Goal: Transaction & Acquisition: Purchase product/service

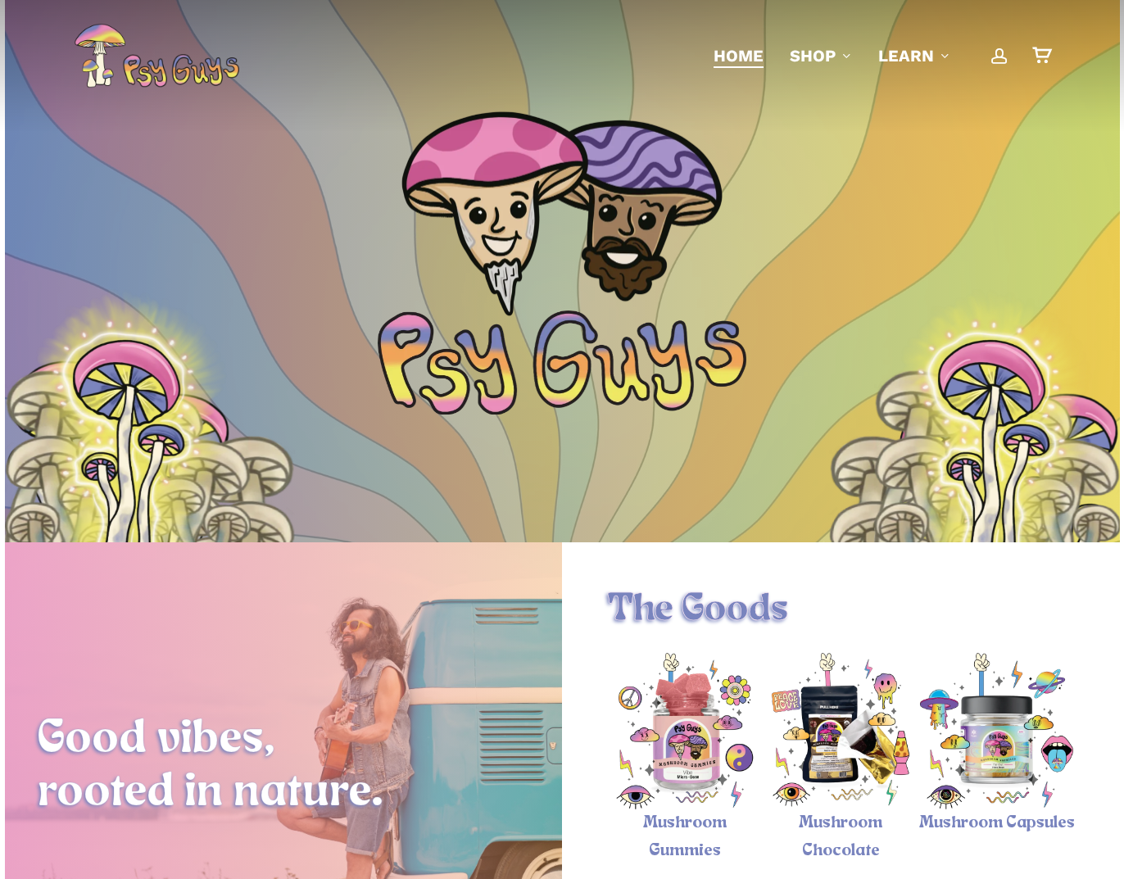
click at [993, 59] on span "Main Menu" at bounding box center [999, 55] width 16 height 16
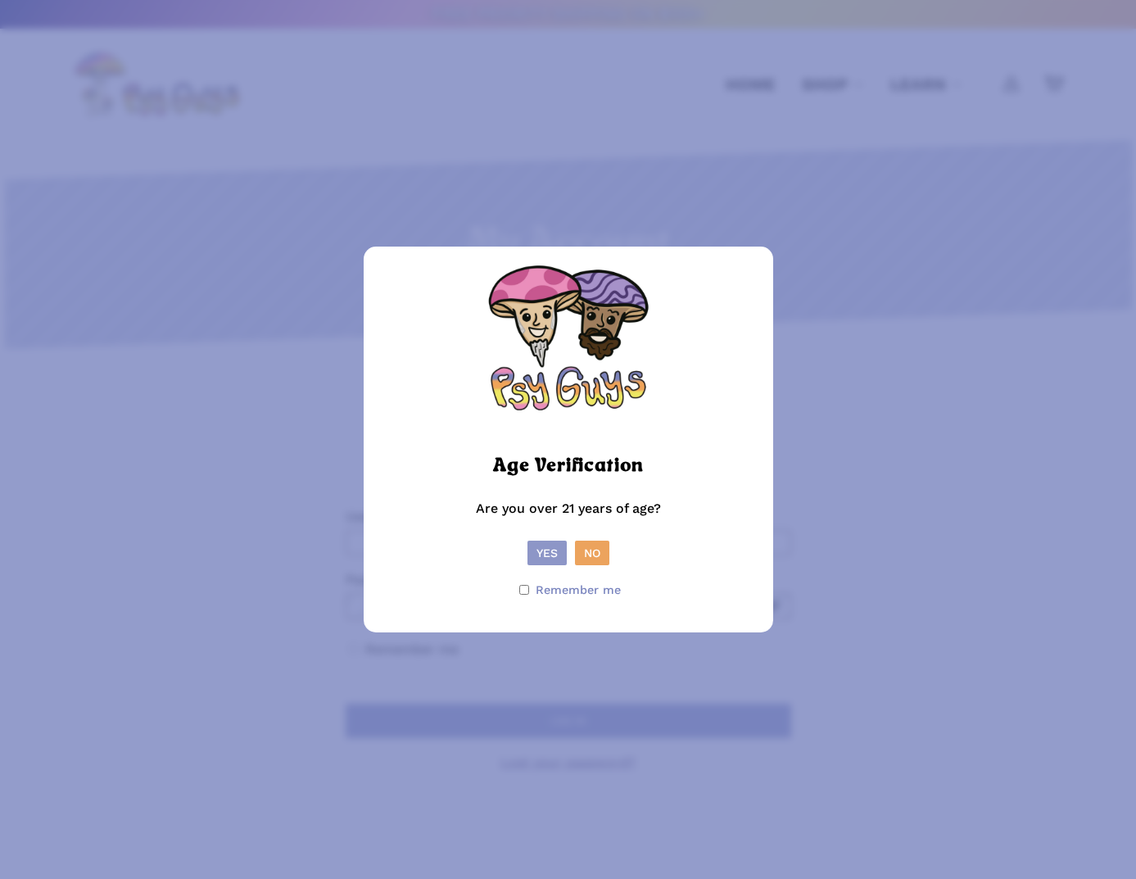
click at [552, 554] on button "Yes" at bounding box center [546, 552] width 39 height 25
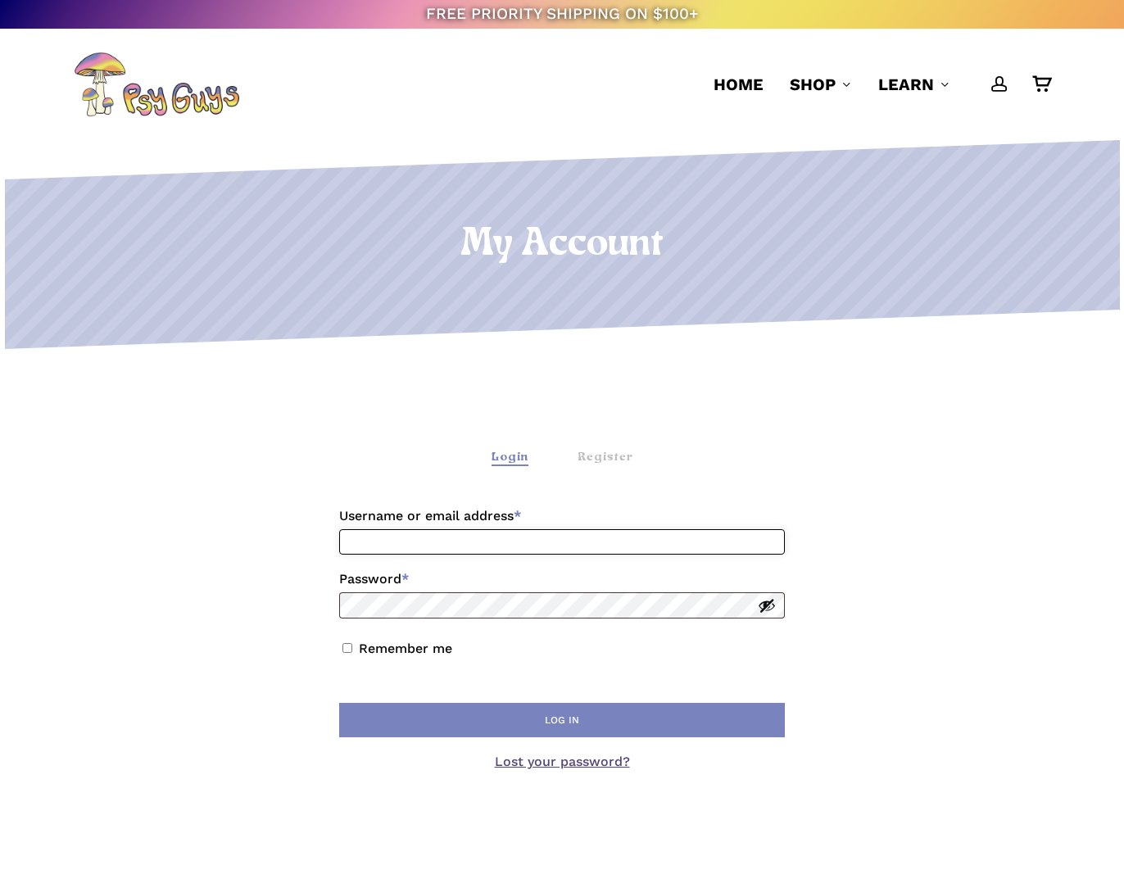
click at [534, 545] on input "Username or email address * Required" at bounding box center [561, 541] width 445 height 25
type input "**********"
click at [565, 764] on link "Lost your password?" at bounding box center [562, 761] width 135 height 16
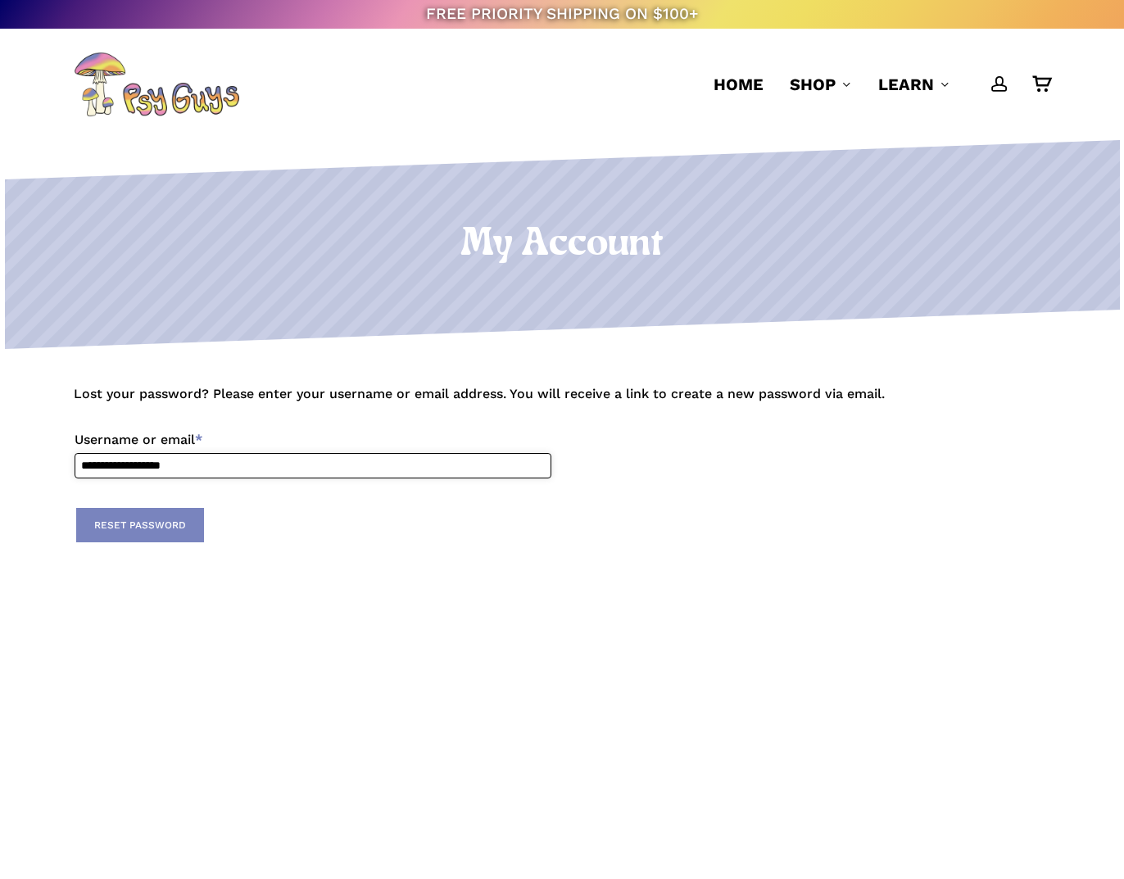
type input "**********"
click at [138, 524] on button "Reset password" at bounding box center [140, 525] width 128 height 34
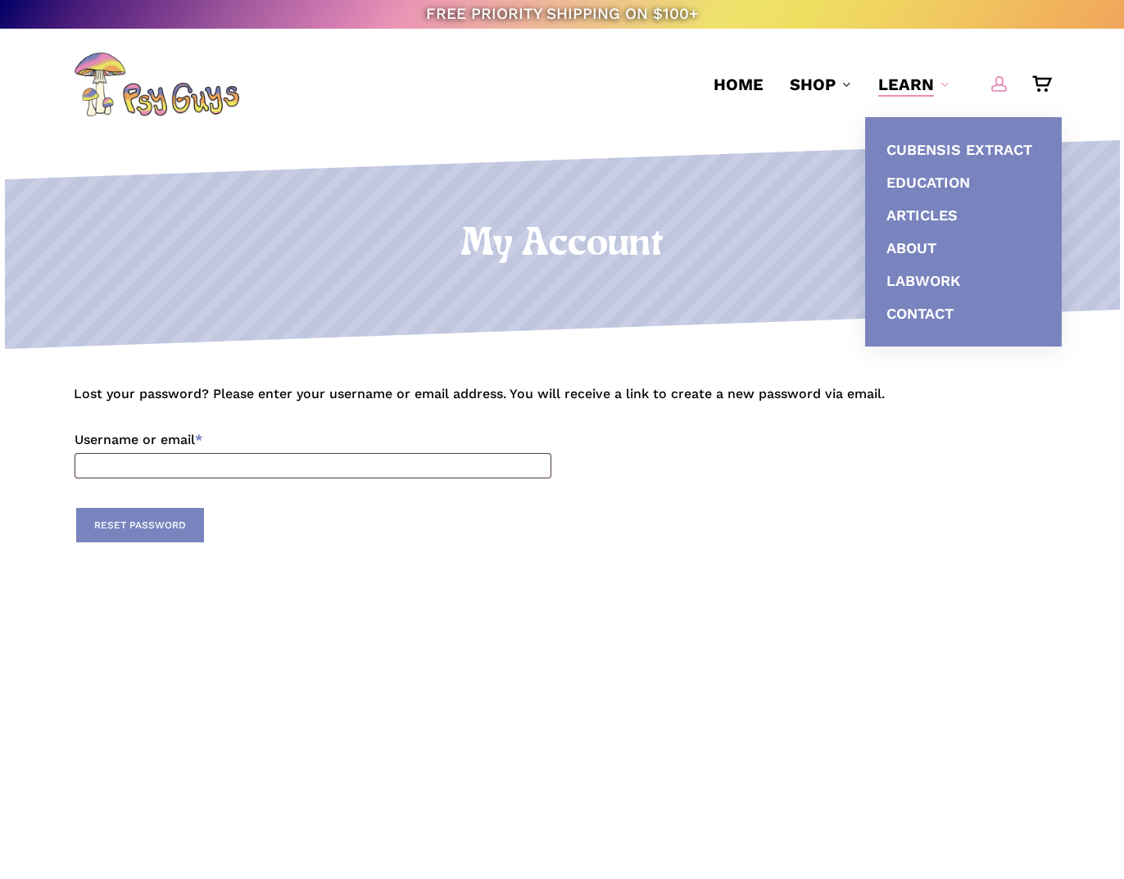
click at [1000, 84] on span "Main Menu" at bounding box center [999, 83] width 16 height 16
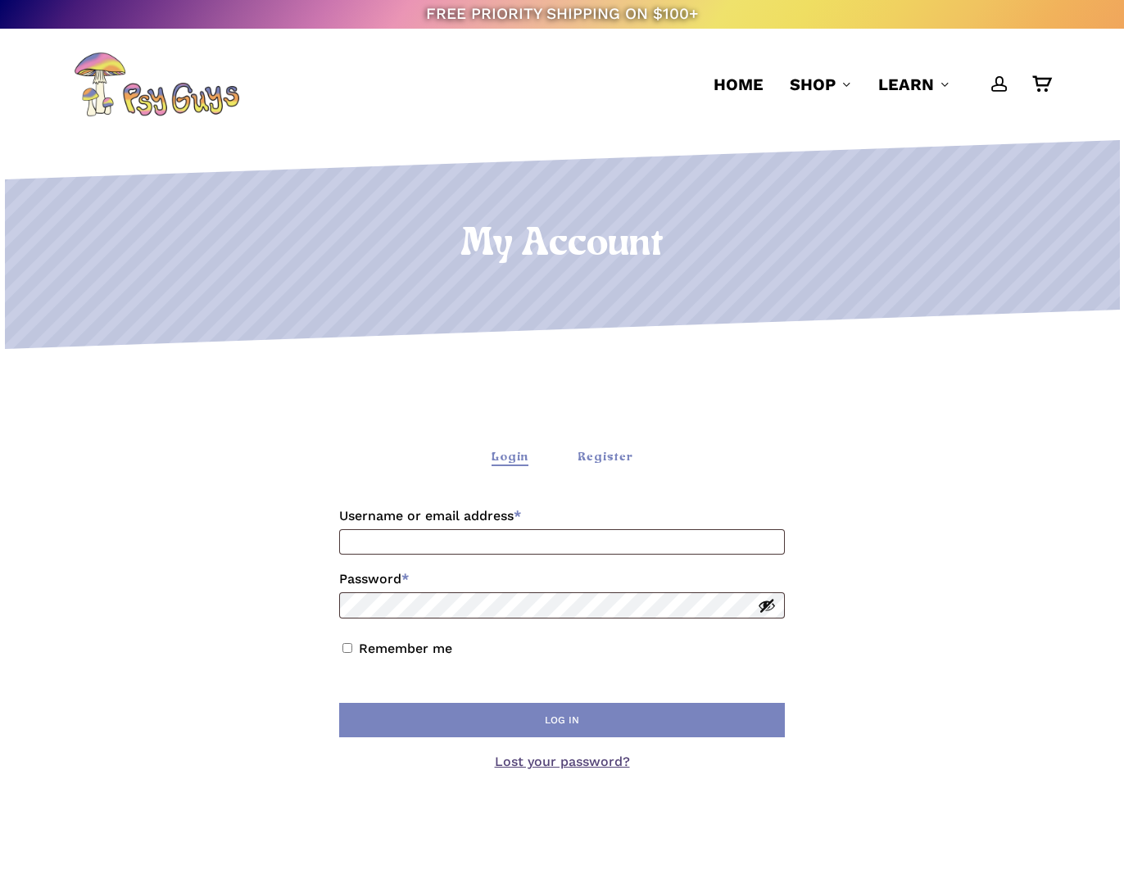
click at [603, 456] on div "Register" at bounding box center [605, 457] width 56 height 17
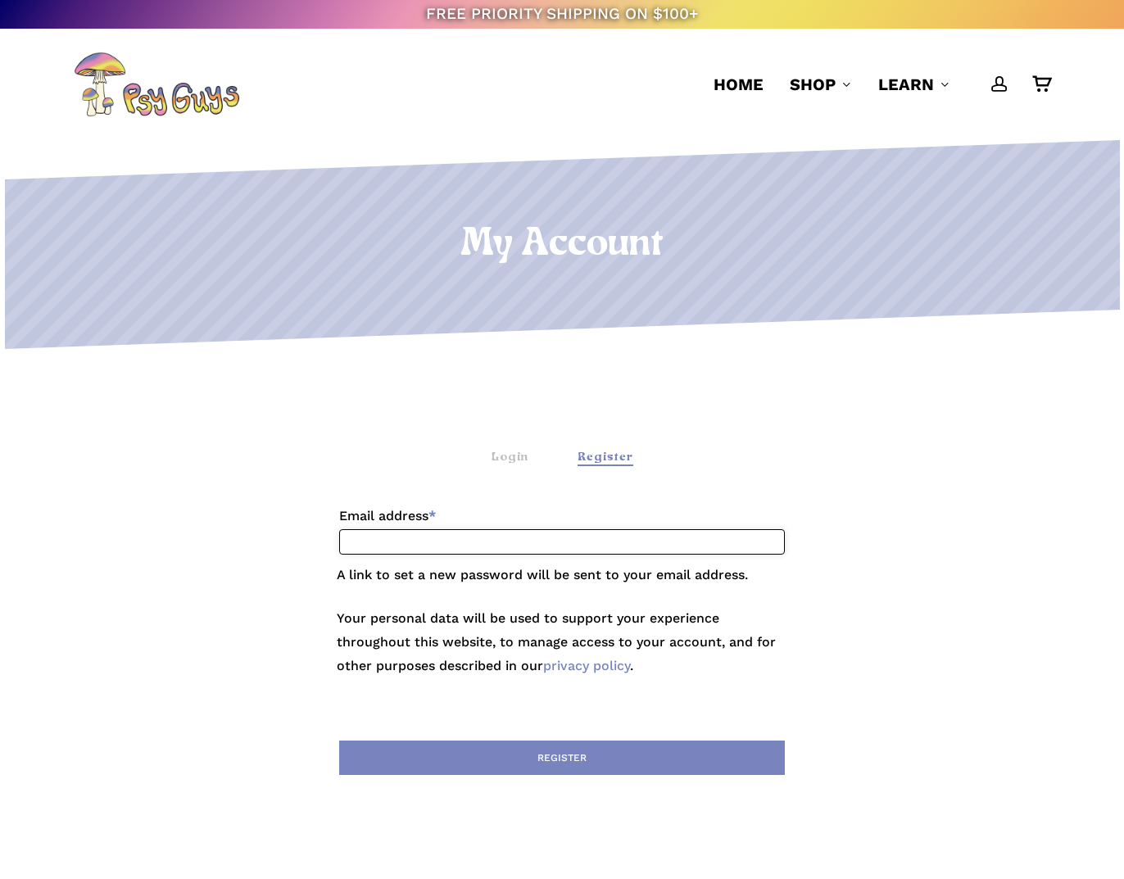
click at [519, 540] on input "Email address * Required" at bounding box center [561, 541] width 445 height 25
type input "**********"
click at [562, 754] on button "Register" at bounding box center [561, 757] width 445 height 34
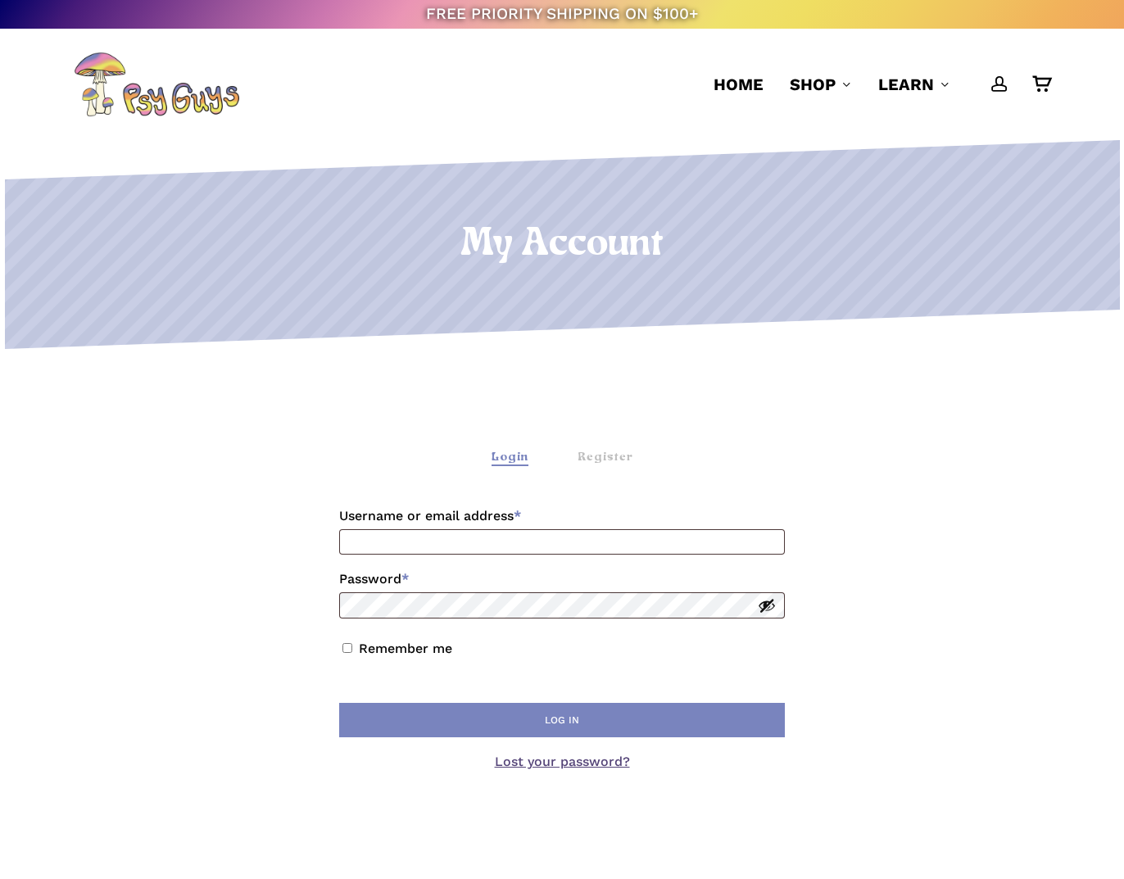
click at [401, 554] on p "Username or email address * Required" at bounding box center [562, 528] width 450 height 57
click at [608, 456] on div "Register" at bounding box center [605, 457] width 56 height 17
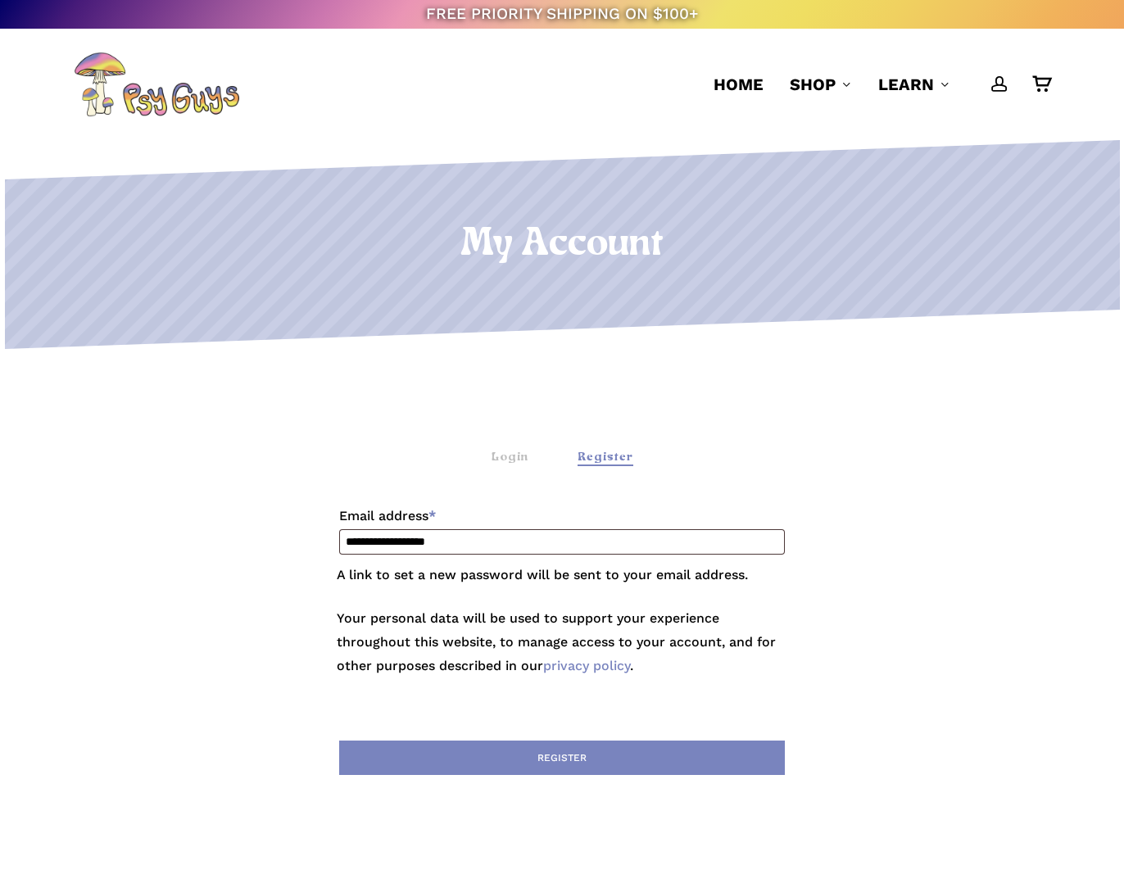
click at [526, 441] on div "Login Register" at bounding box center [562, 458] width 976 height 34
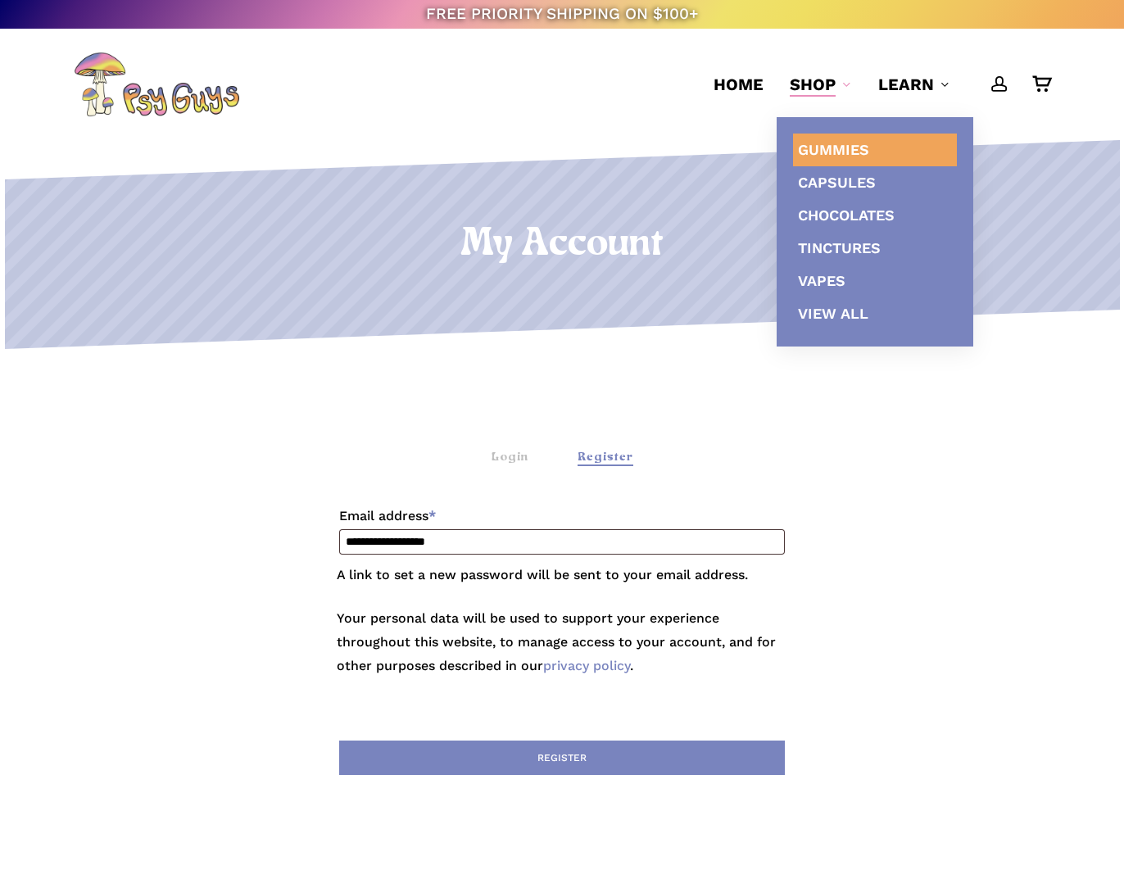
click at [851, 147] on span "Gummies" at bounding box center [833, 149] width 71 height 17
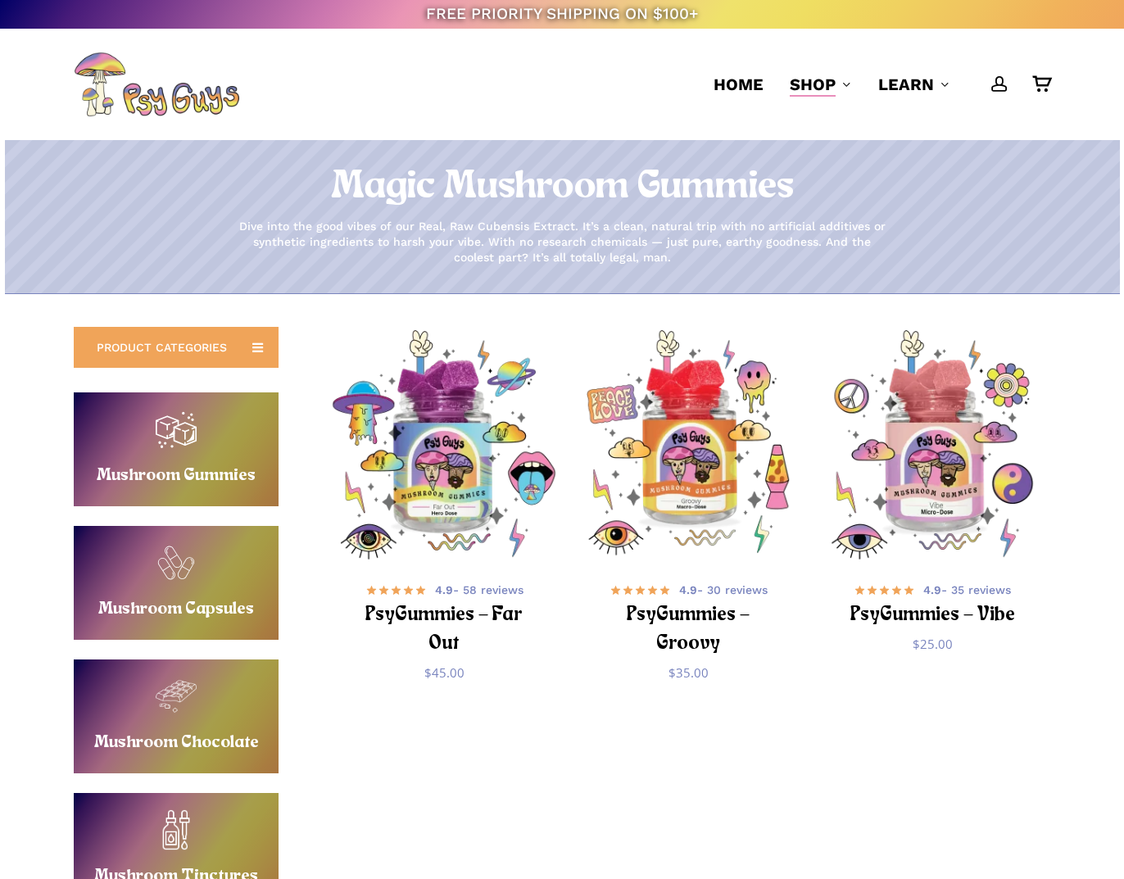
click at [1020, 1] on div "FREE PRIORITY SHIPPING ON $100+" at bounding box center [562, 14] width 1124 height 29
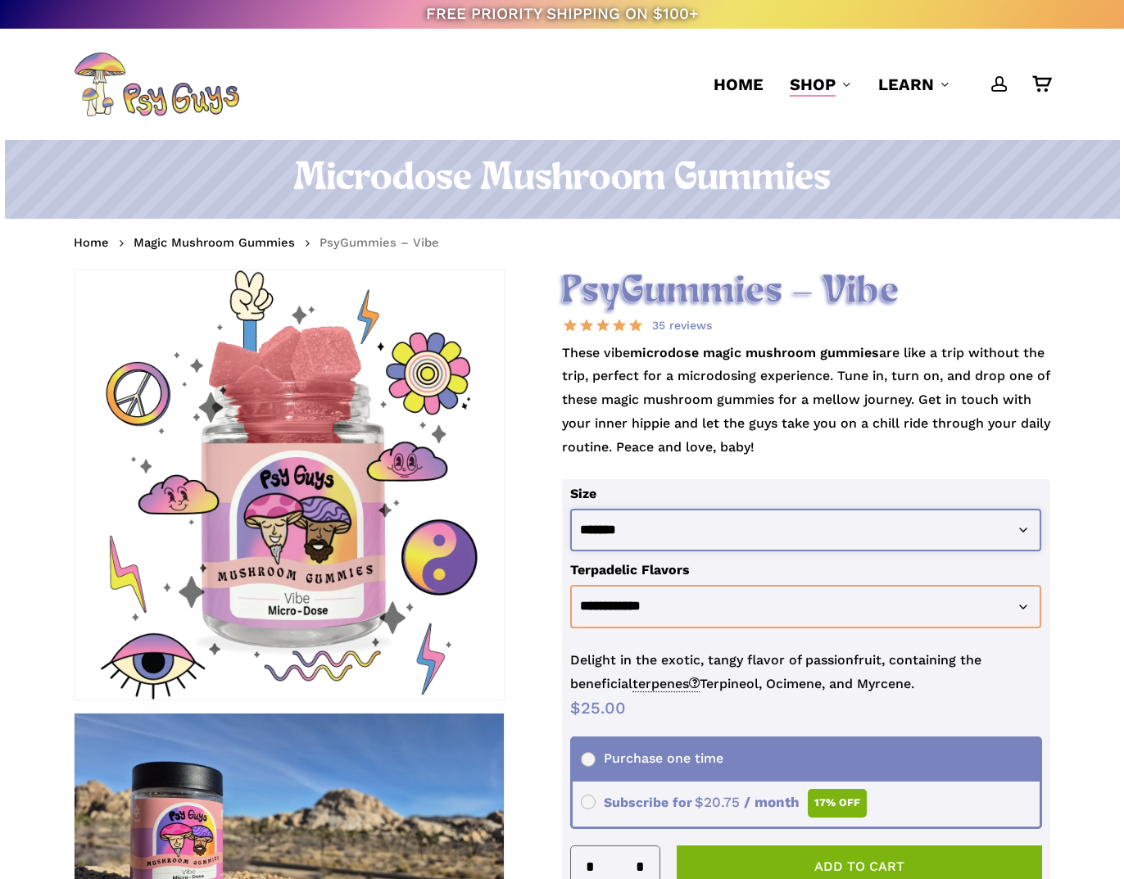
select select "********"
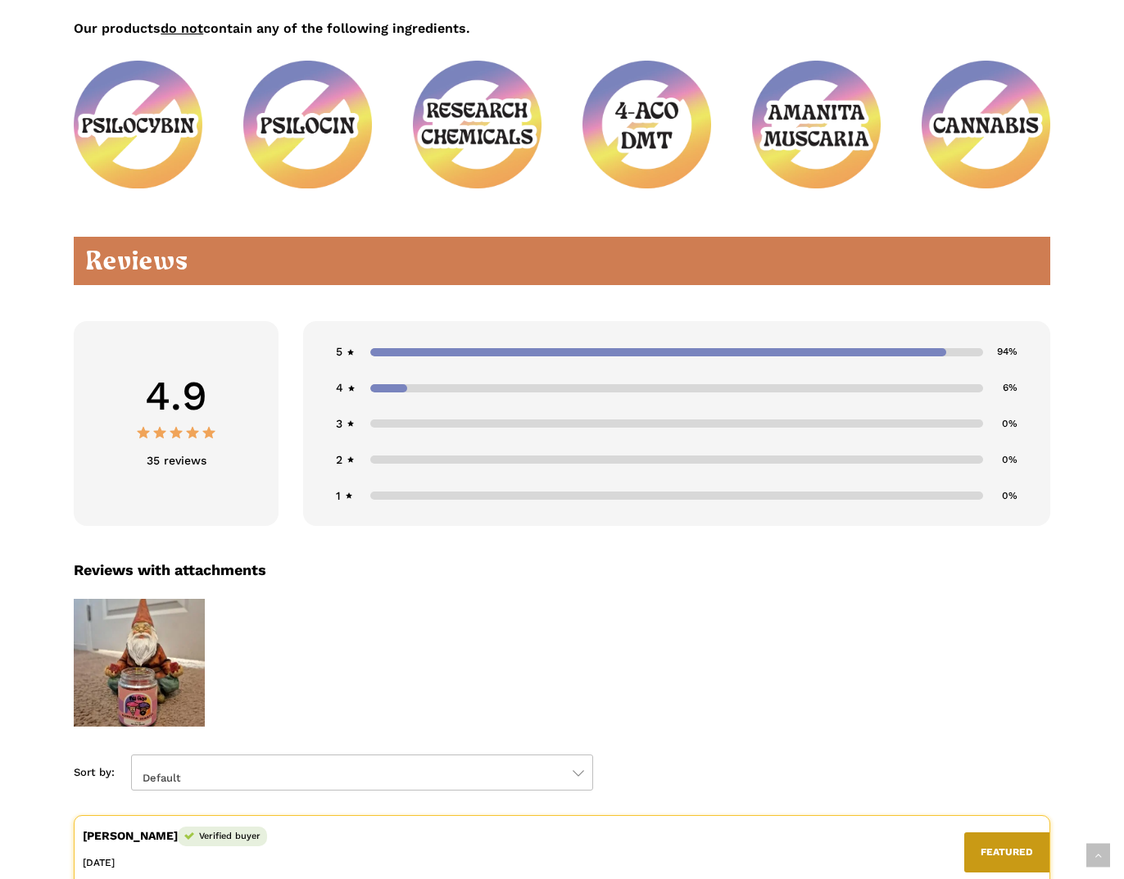
scroll to position [2346, 0]
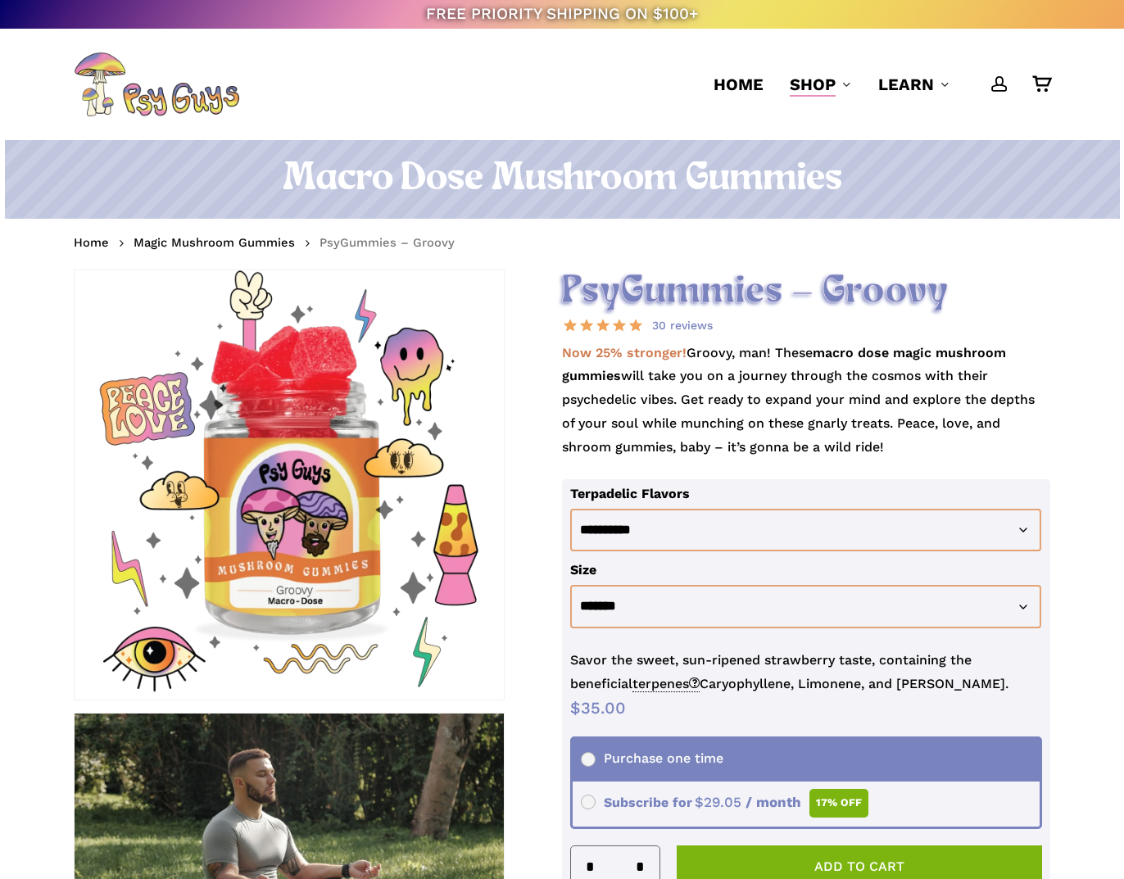
scroll to position [205, 0]
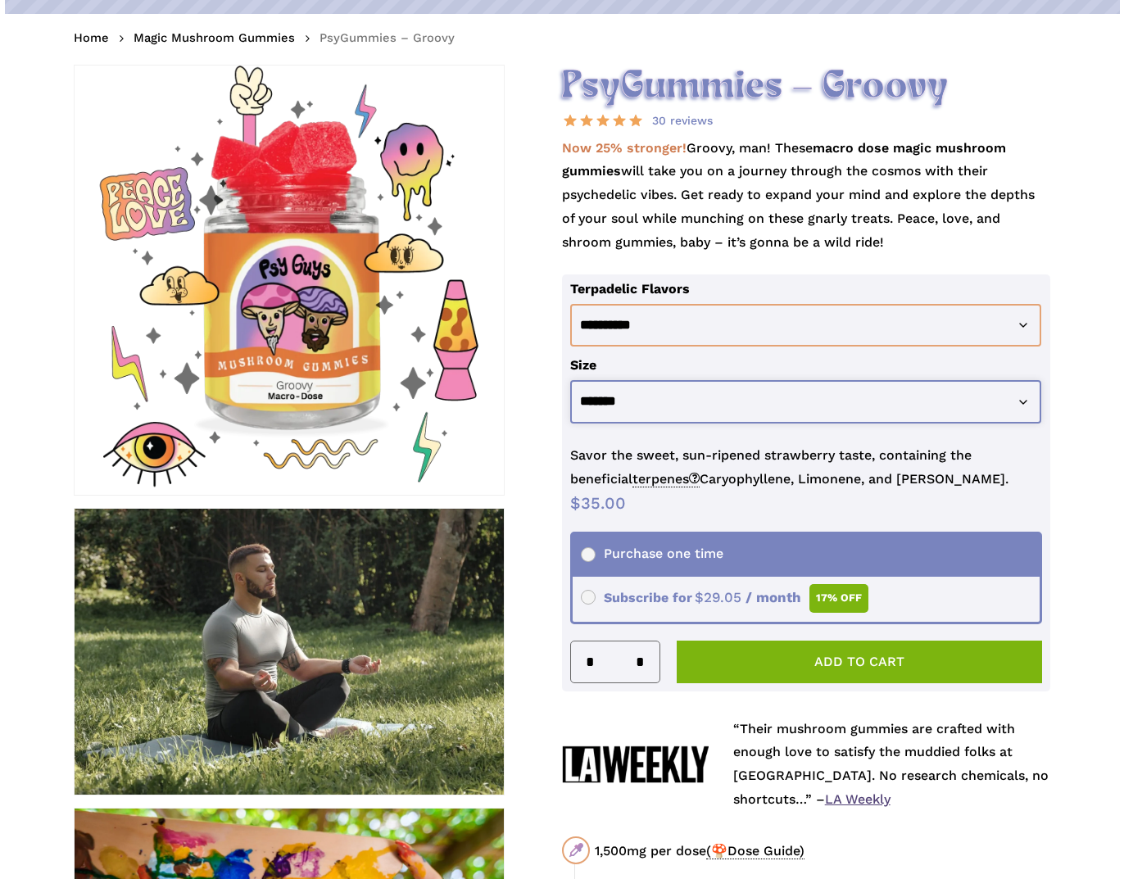
select select "********"
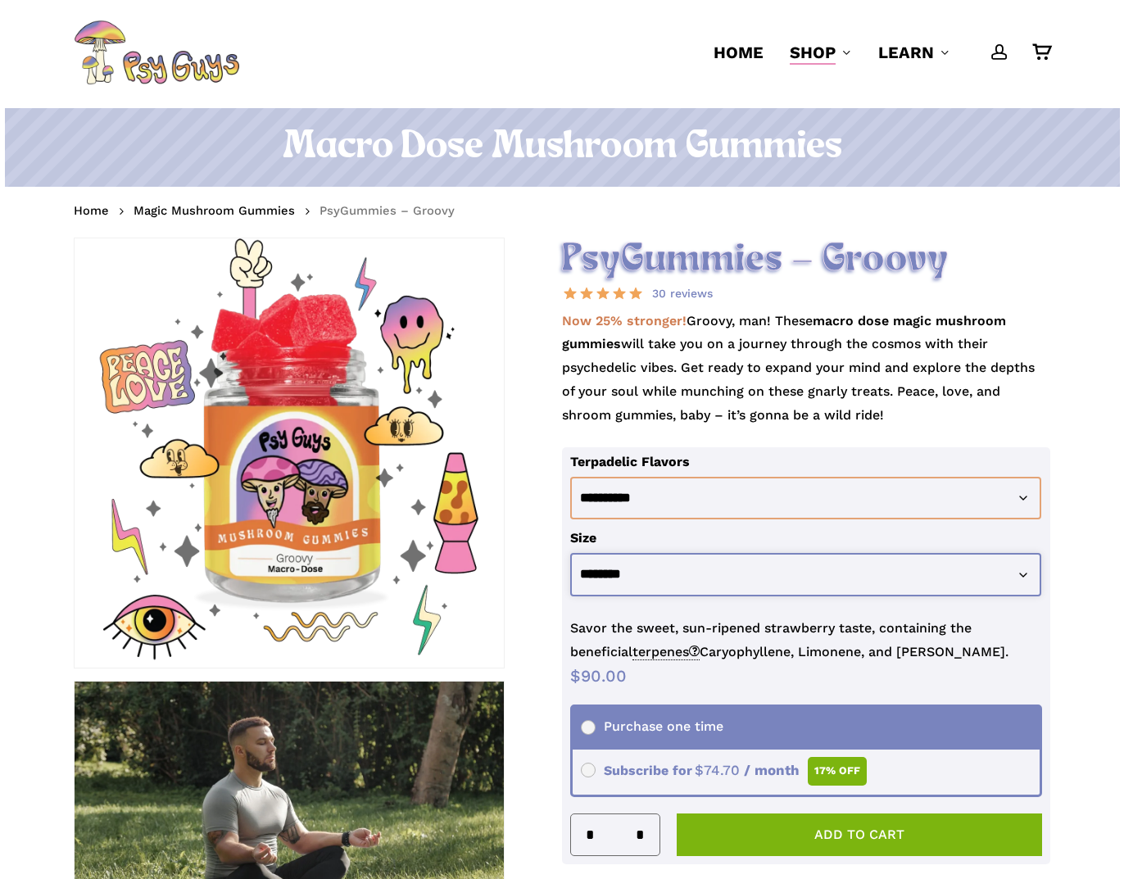
scroll to position [54, 0]
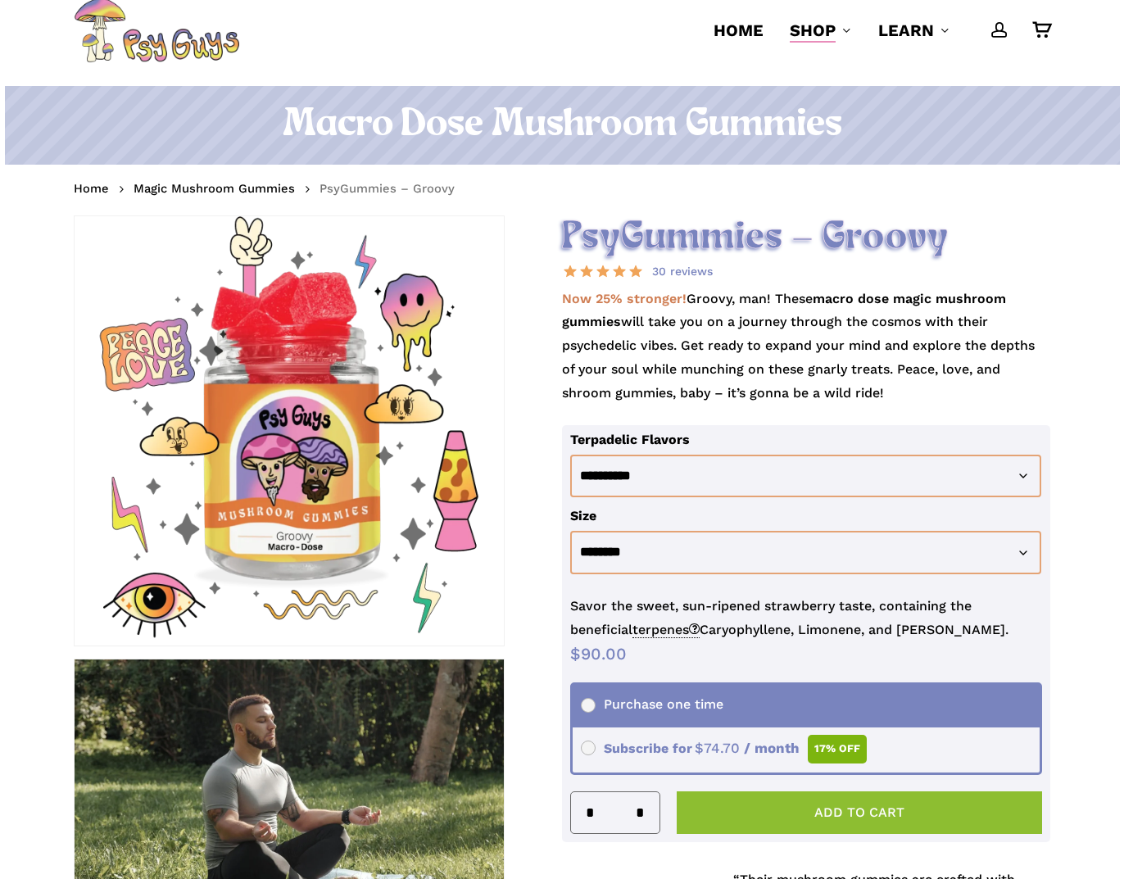
click at [765, 797] on button "Add to cart" at bounding box center [858, 812] width 365 height 43
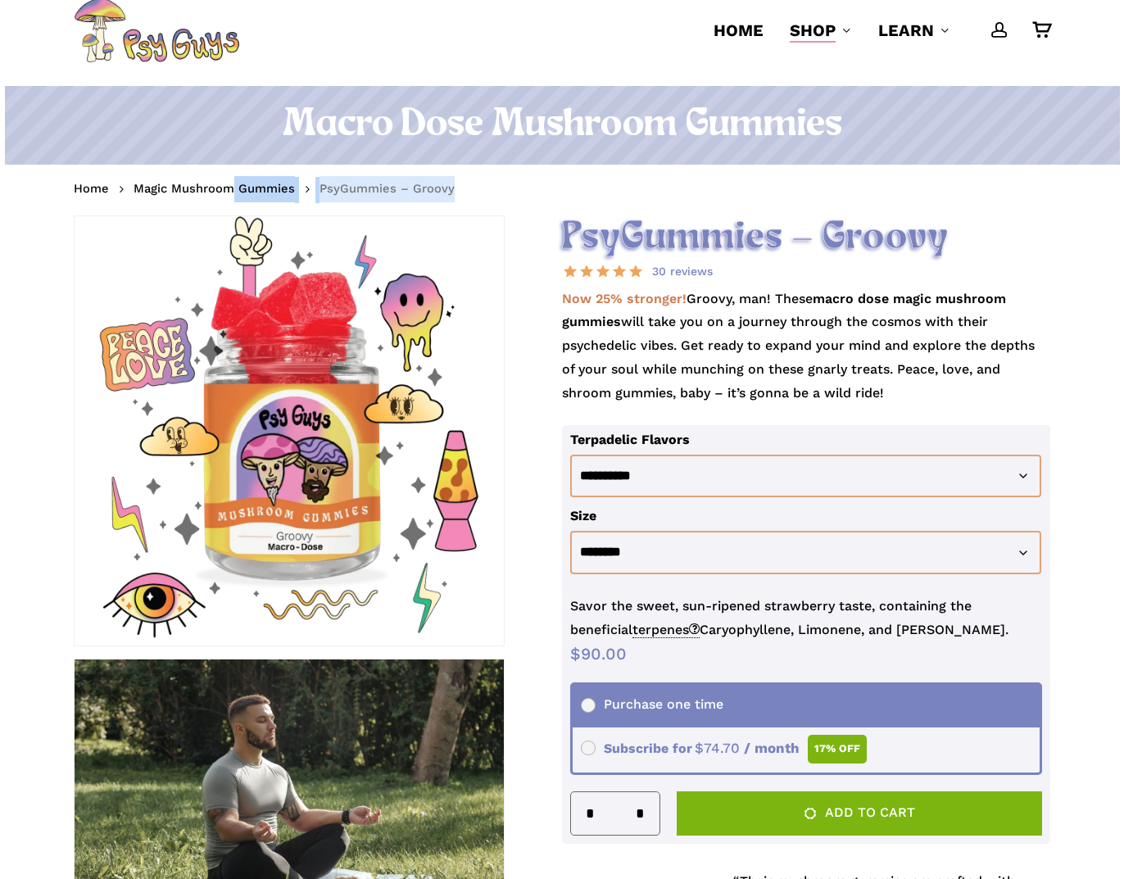
click at [232, 198] on nav "Home Magic Mushroom Gummies PsyGummies – Groovy" at bounding box center [562, 190] width 976 height 26
click at [231, 192] on link "Magic Mushroom Gummies" at bounding box center [213, 188] width 161 height 16
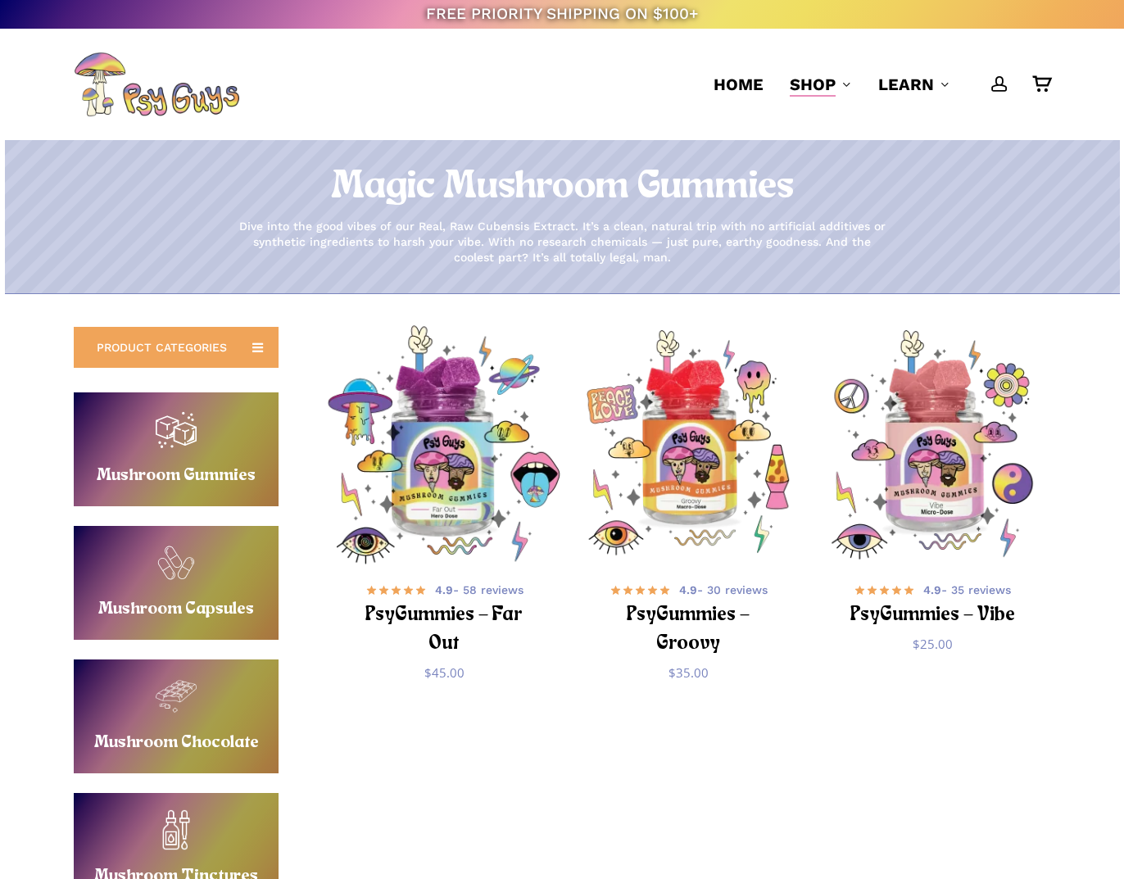
click at [460, 455] on img "PsyGummies - Far Out" at bounding box center [443, 444] width 238 height 238
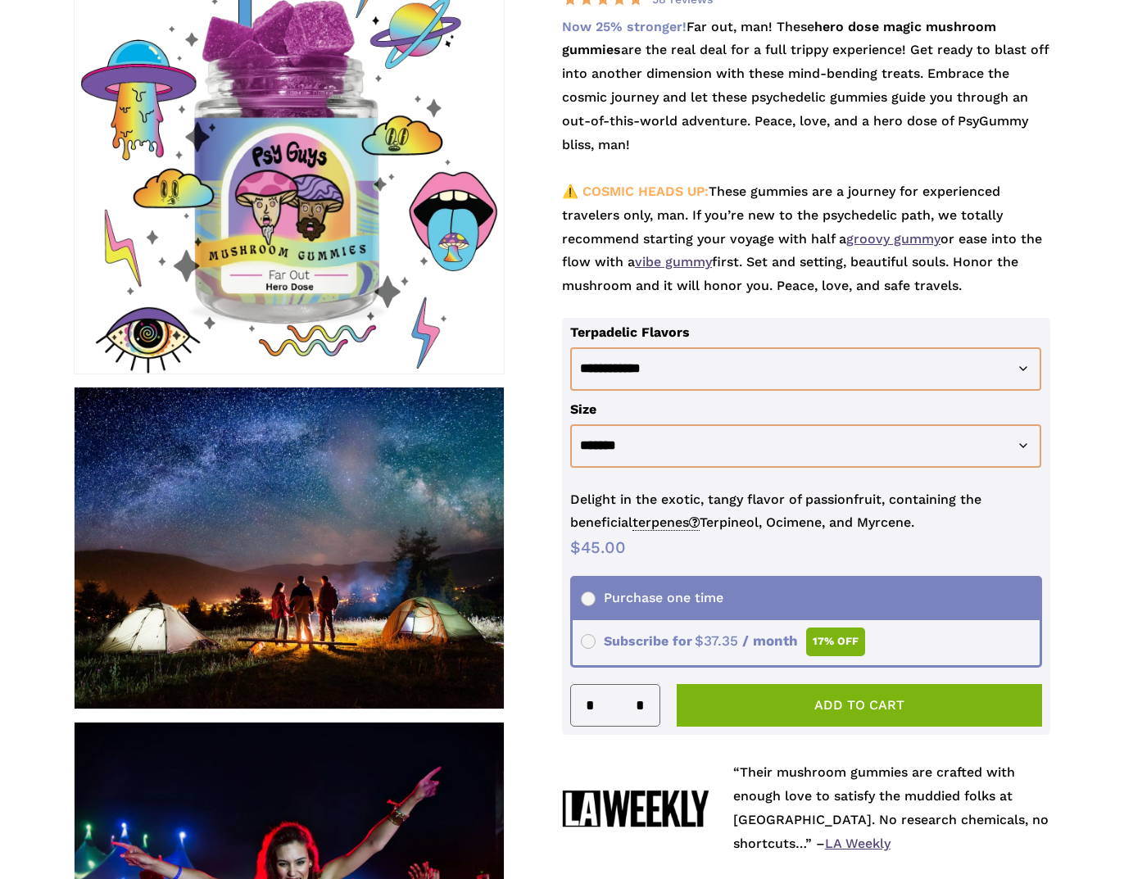
scroll to position [428, 0]
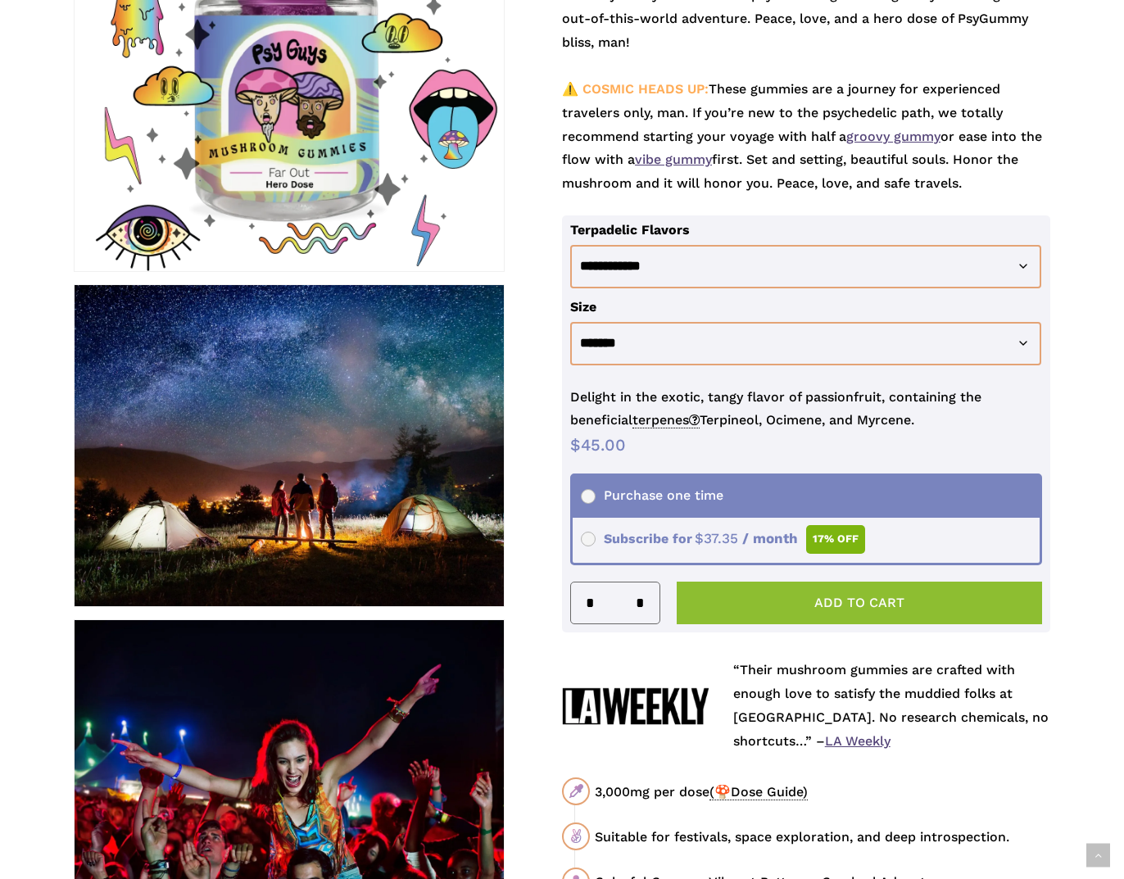
click at [785, 604] on button "Add to cart" at bounding box center [858, 602] width 365 height 43
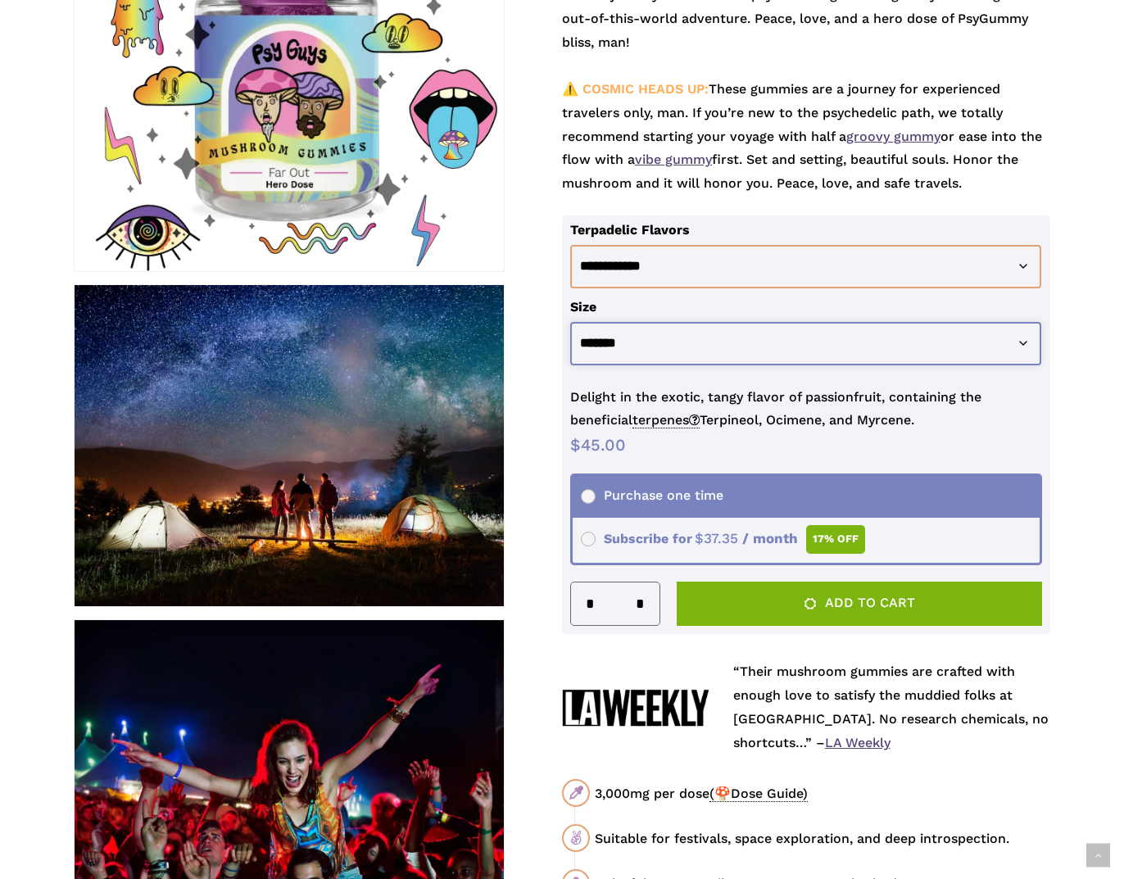
select select "********"
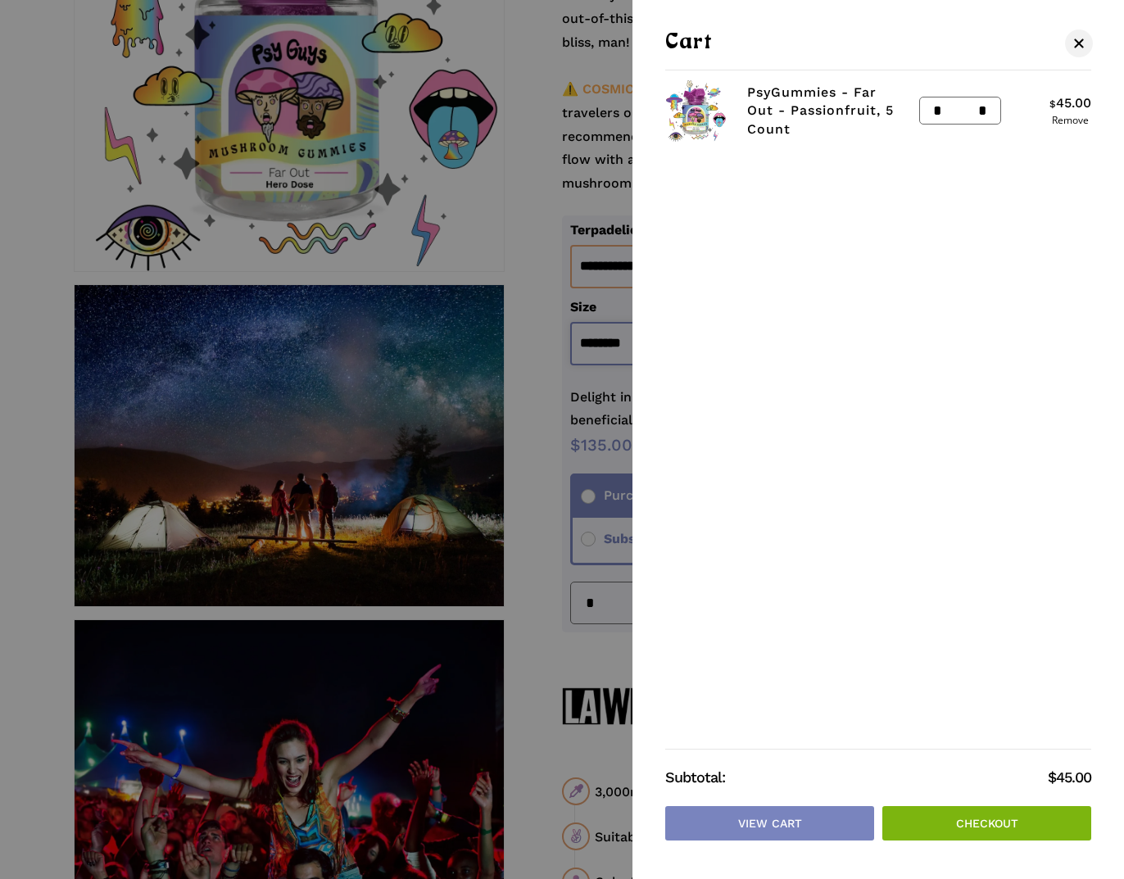
scroll to position [0, 0]
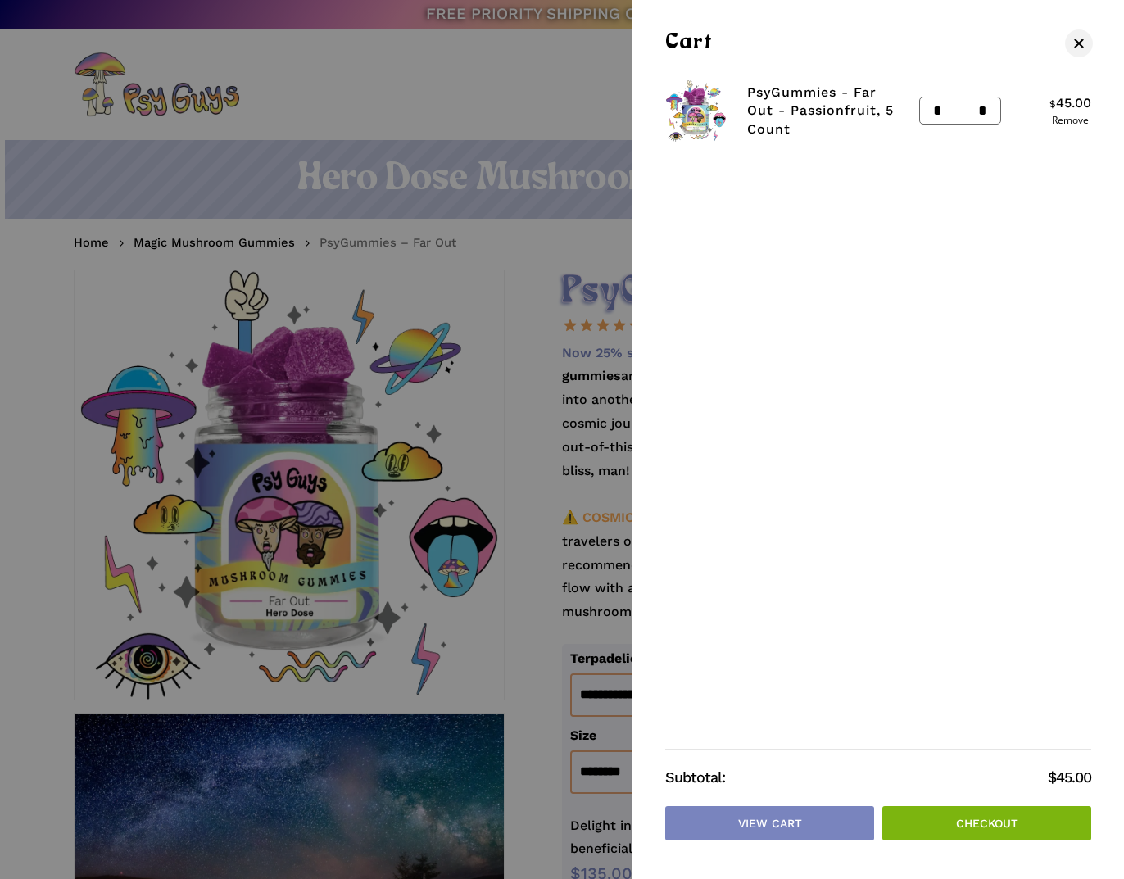
click at [493, 253] on div at bounding box center [562, 439] width 1124 height 879
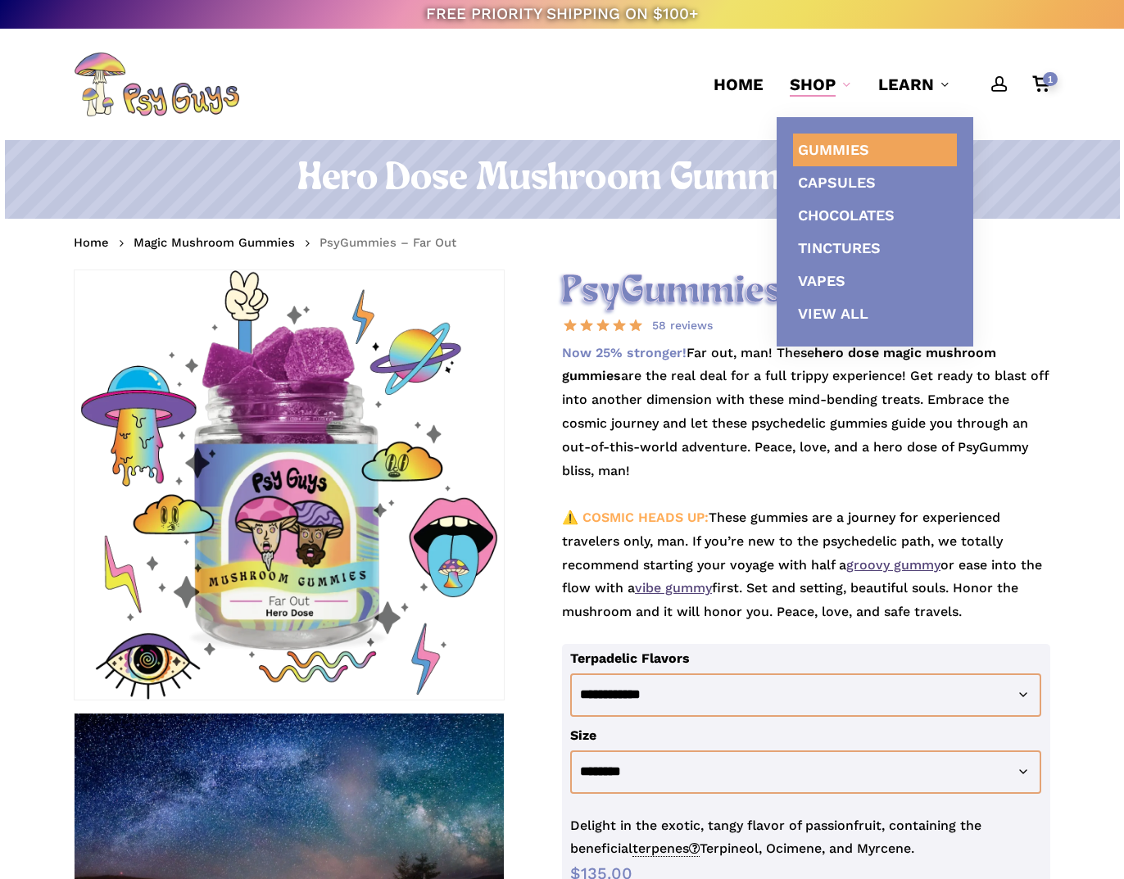
click at [818, 147] on span "Gummies" at bounding box center [833, 149] width 71 height 17
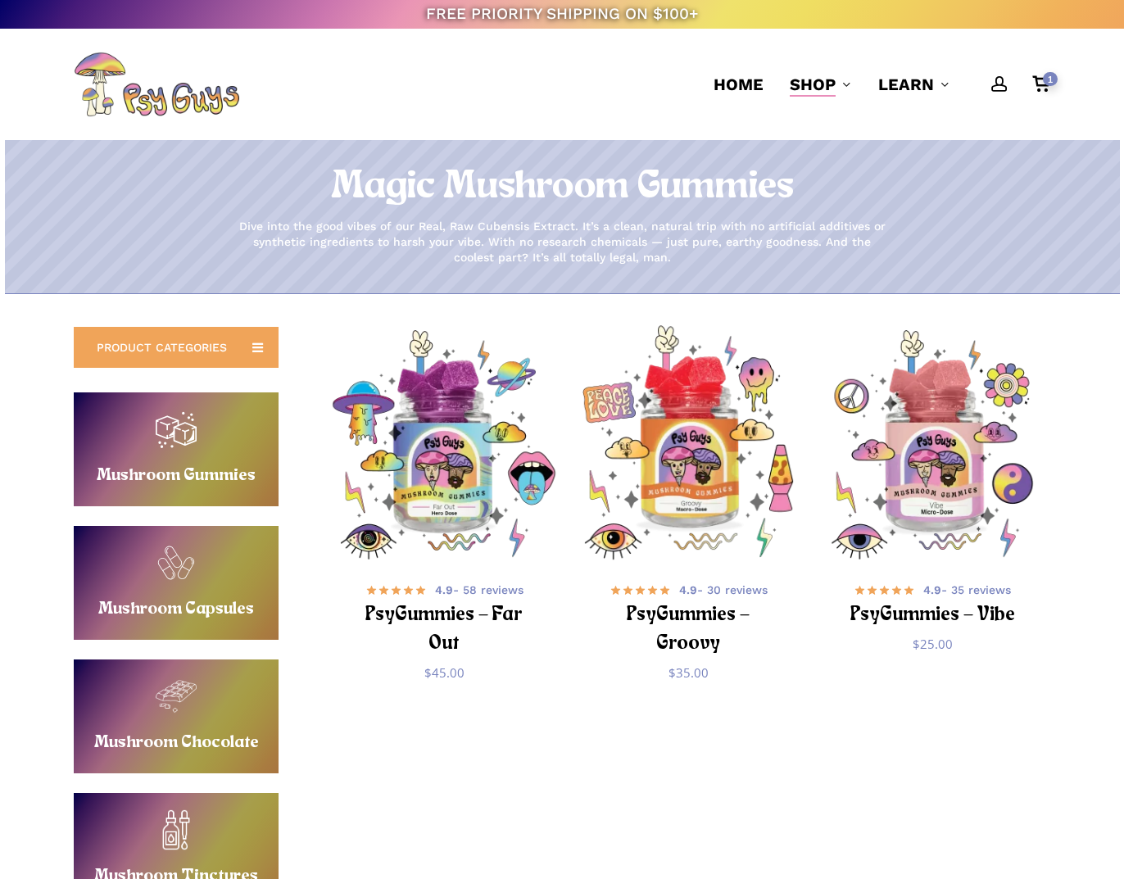
click at [661, 431] on img "PsyGummies - Groovy" at bounding box center [687, 444] width 238 height 238
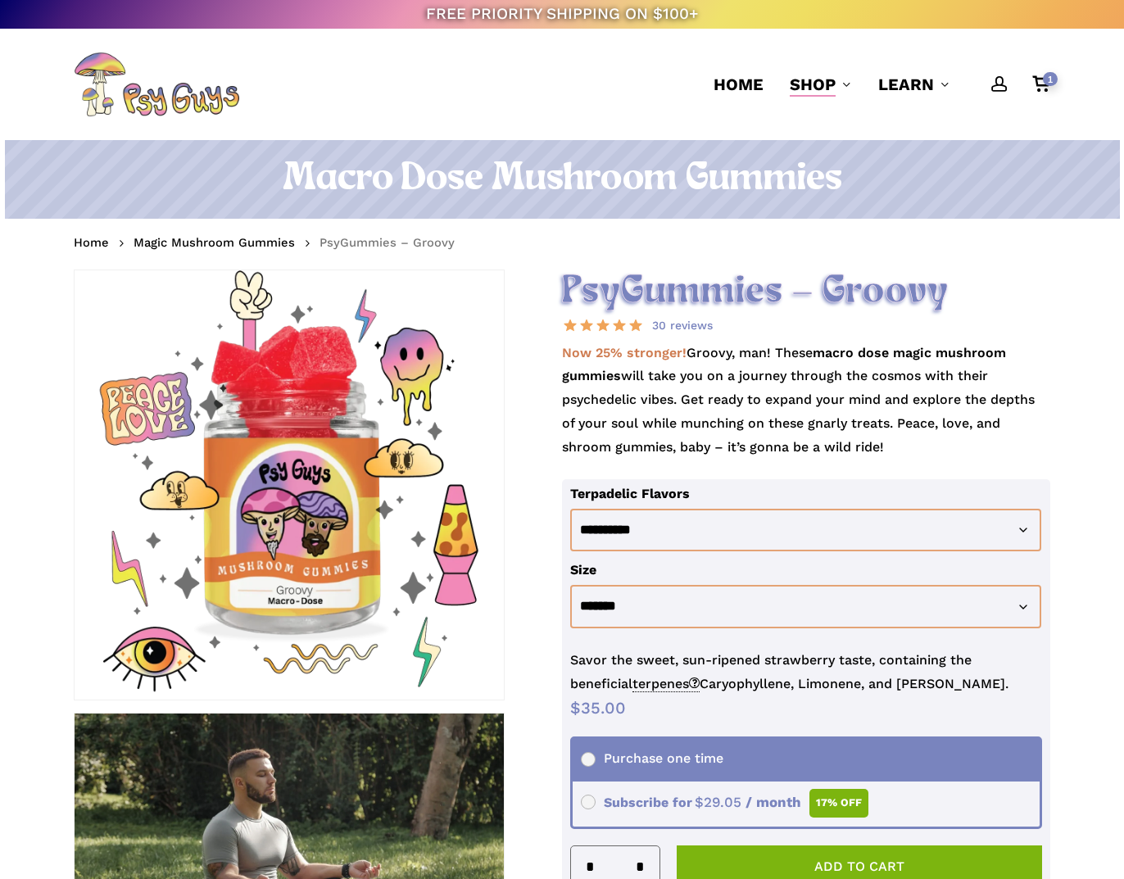
scroll to position [313, 0]
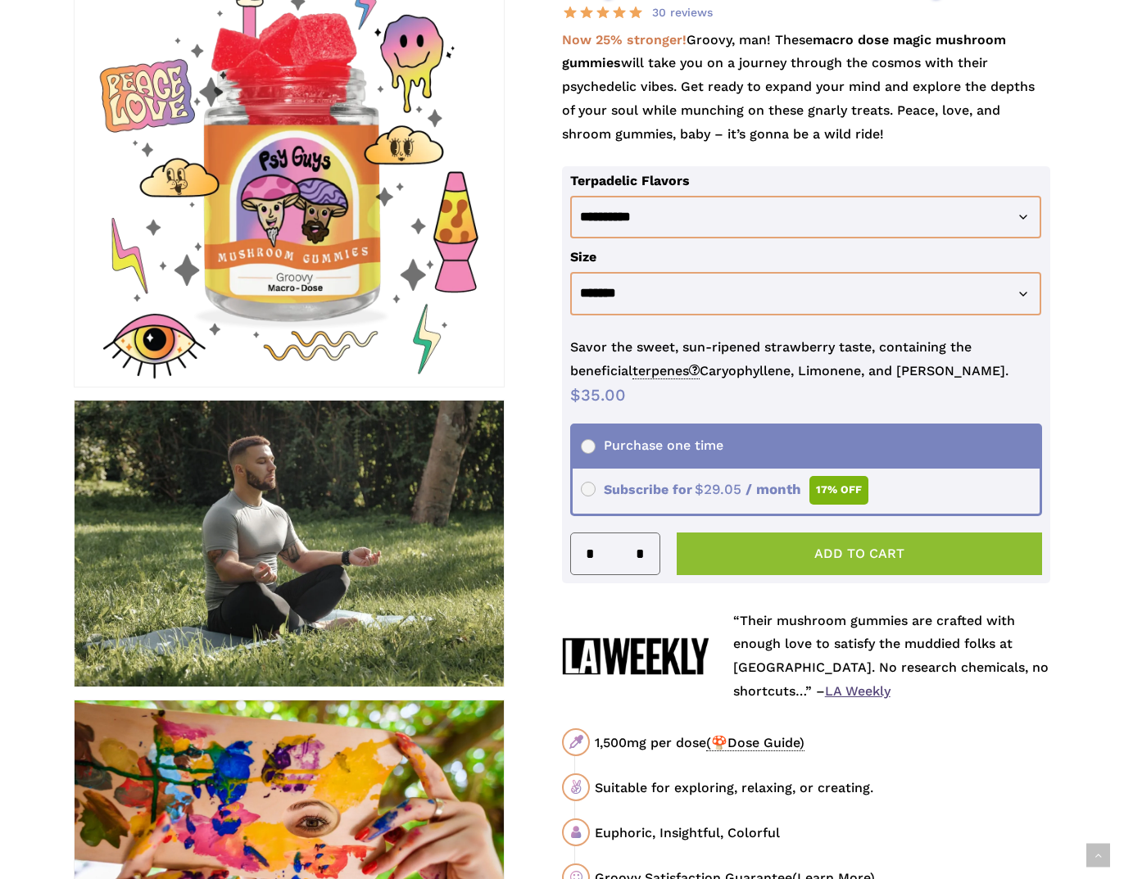
click at [795, 558] on button "Add to cart" at bounding box center [858, 553] width 365 height 43
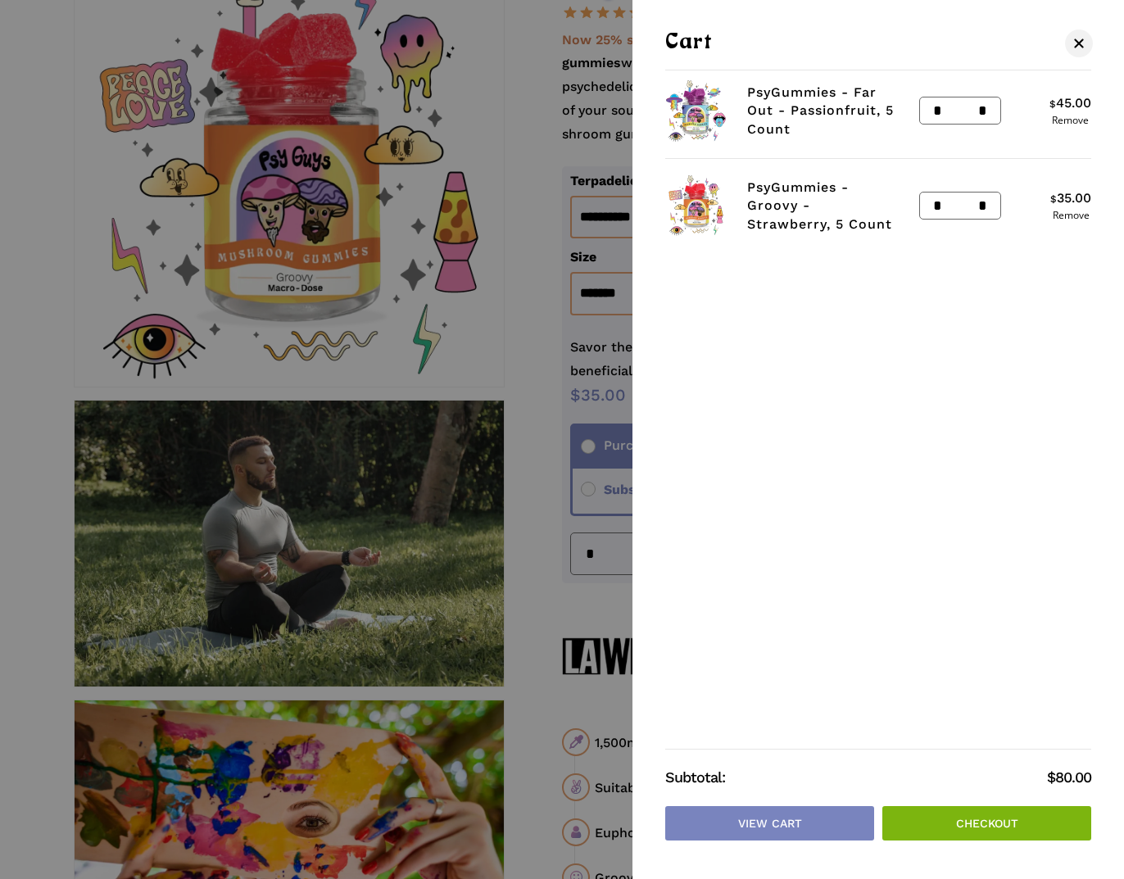
click at [577, 556] on div at bounding box center [562, 439] width 1124 height 879
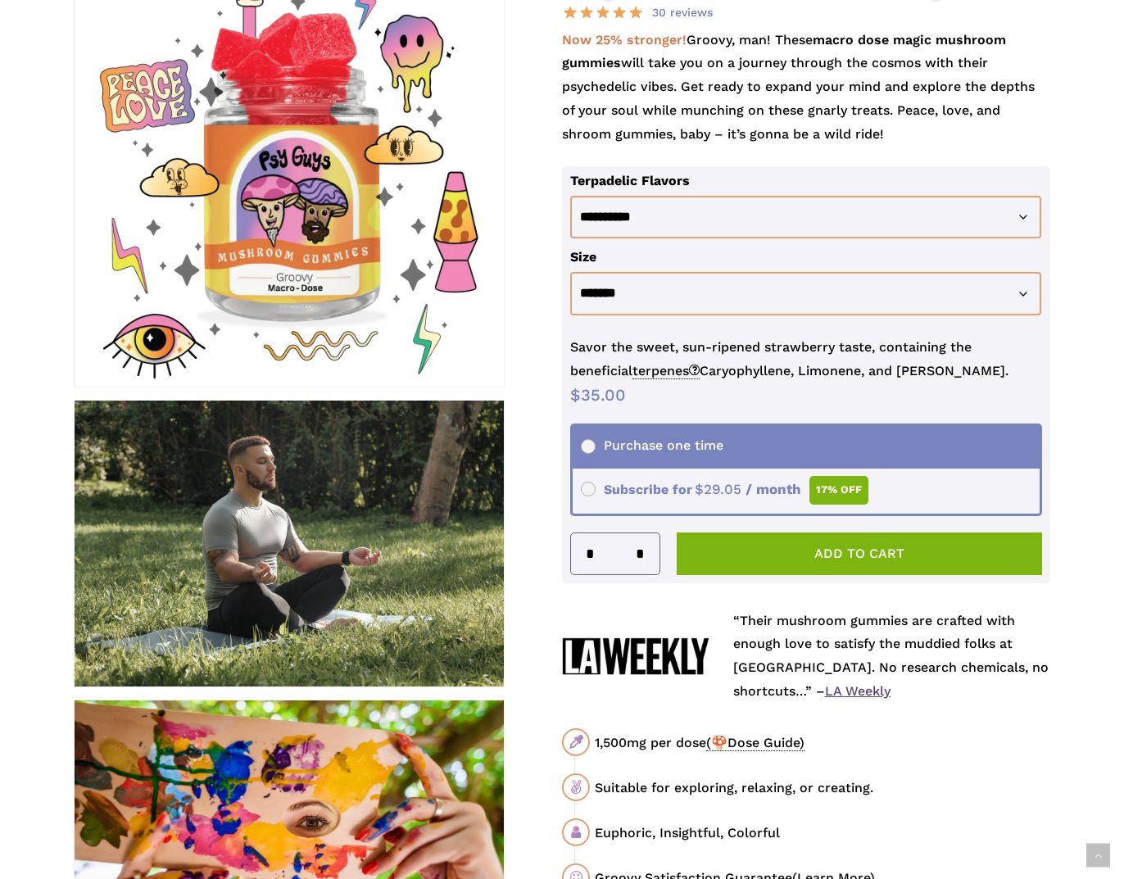
scroll to position [0, 0]
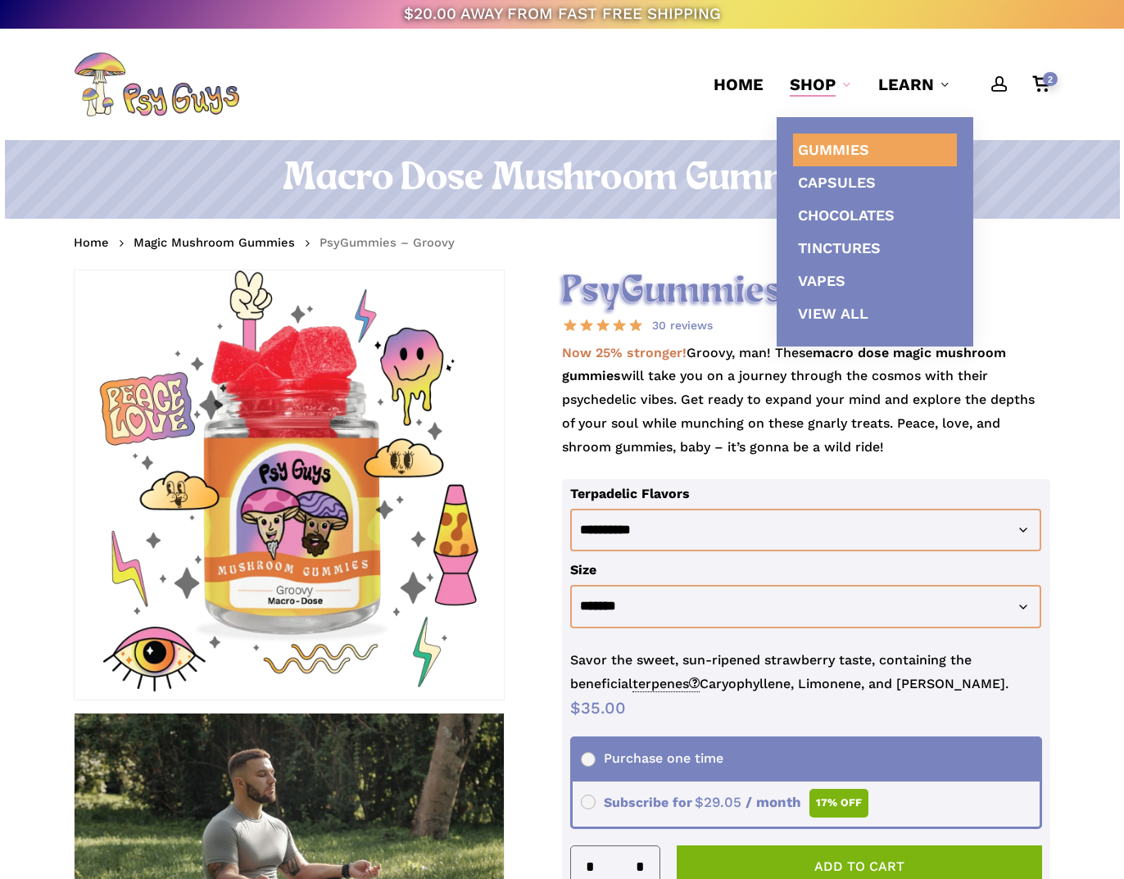
click at [835, 159] on link "Gummies" at bounding box center [875, 149] width 164 height 33
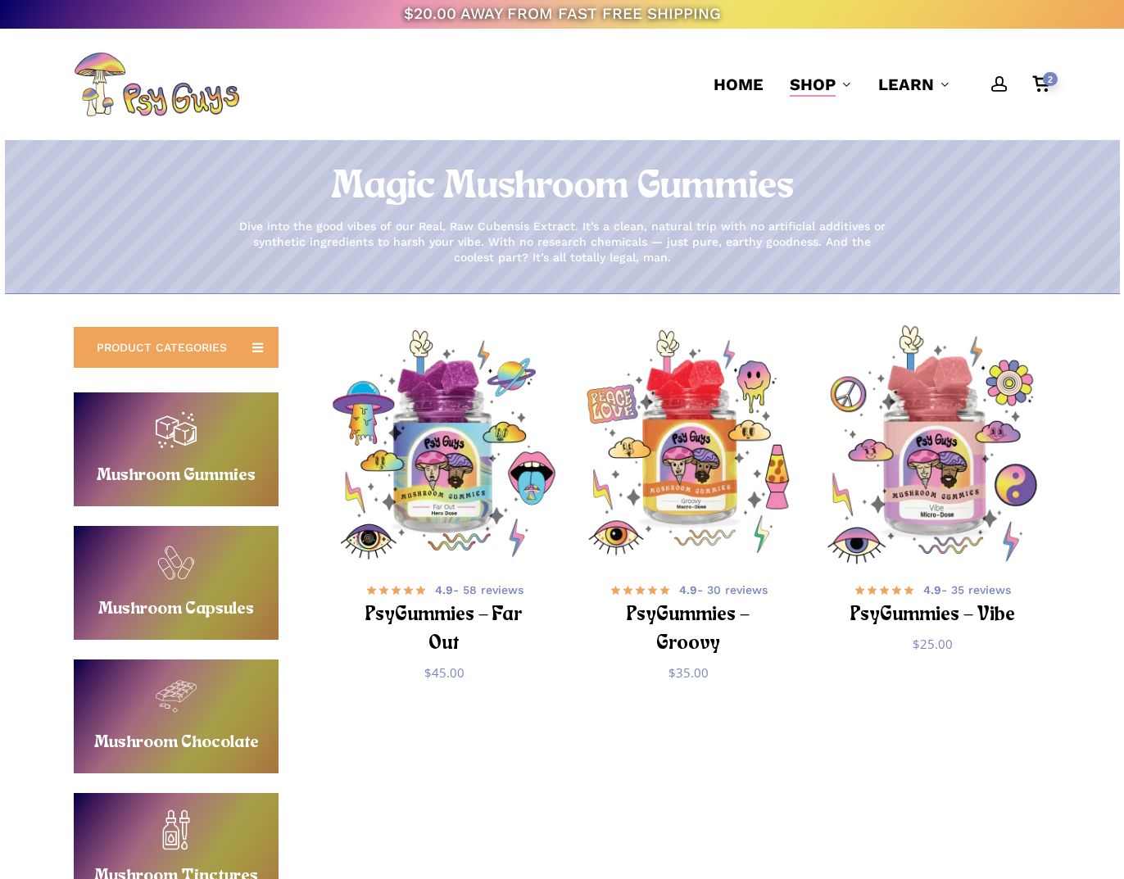
click at [848, 427] on img "PsyGummies - Vibe" at bounding box center [931, 444] width 238 height 238
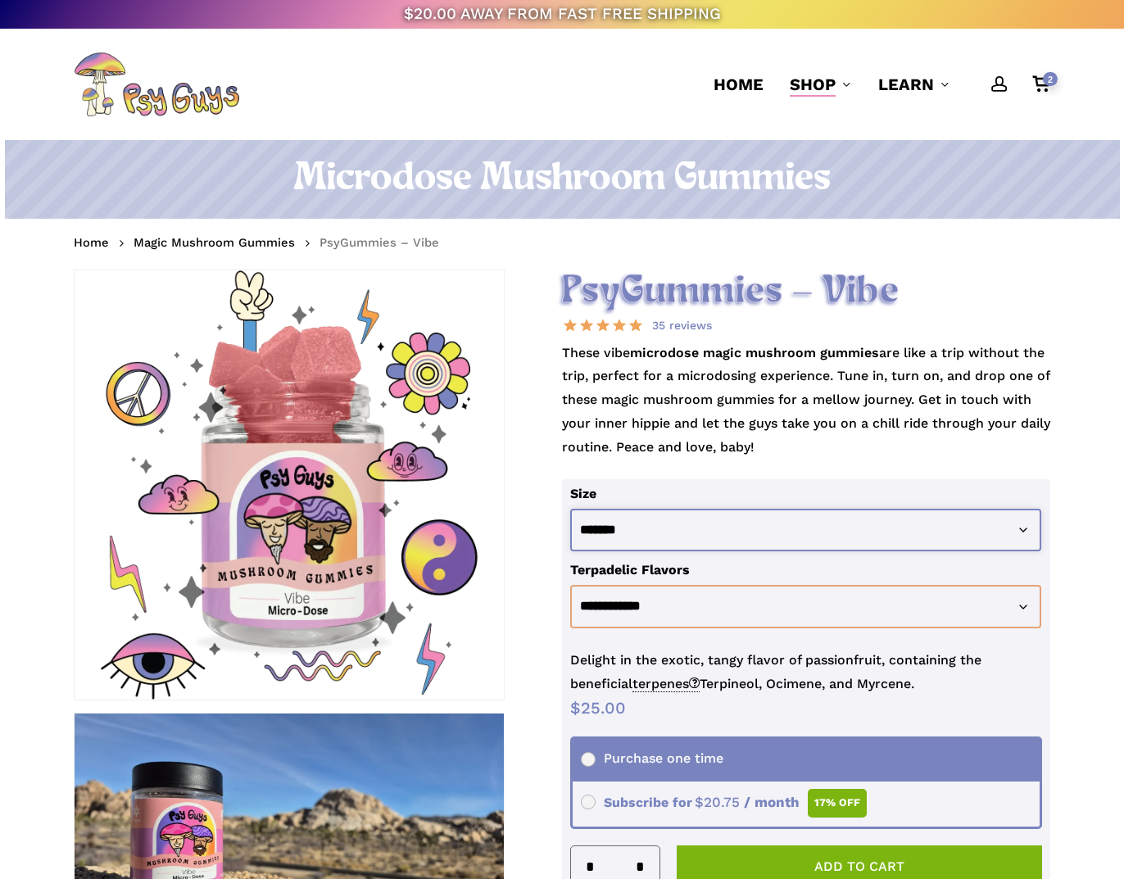
select select "********"
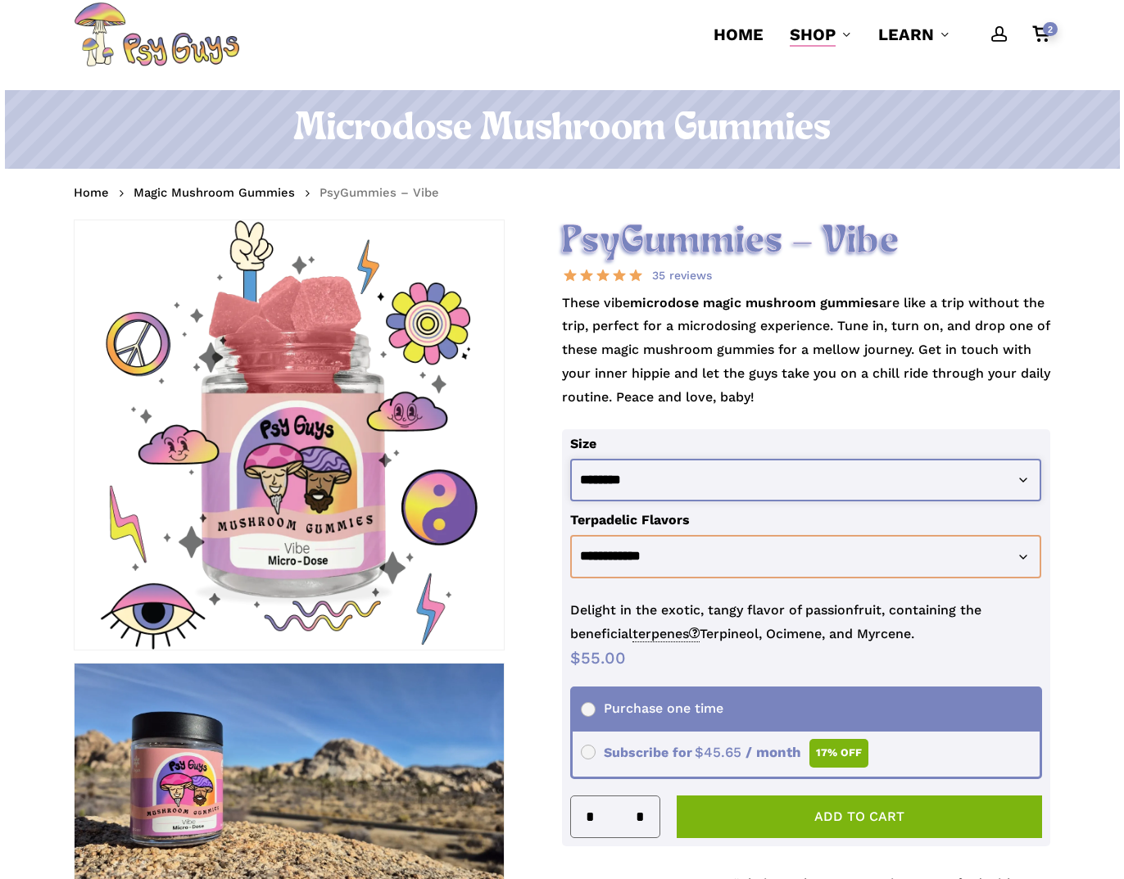
scroll to position [144, 0]
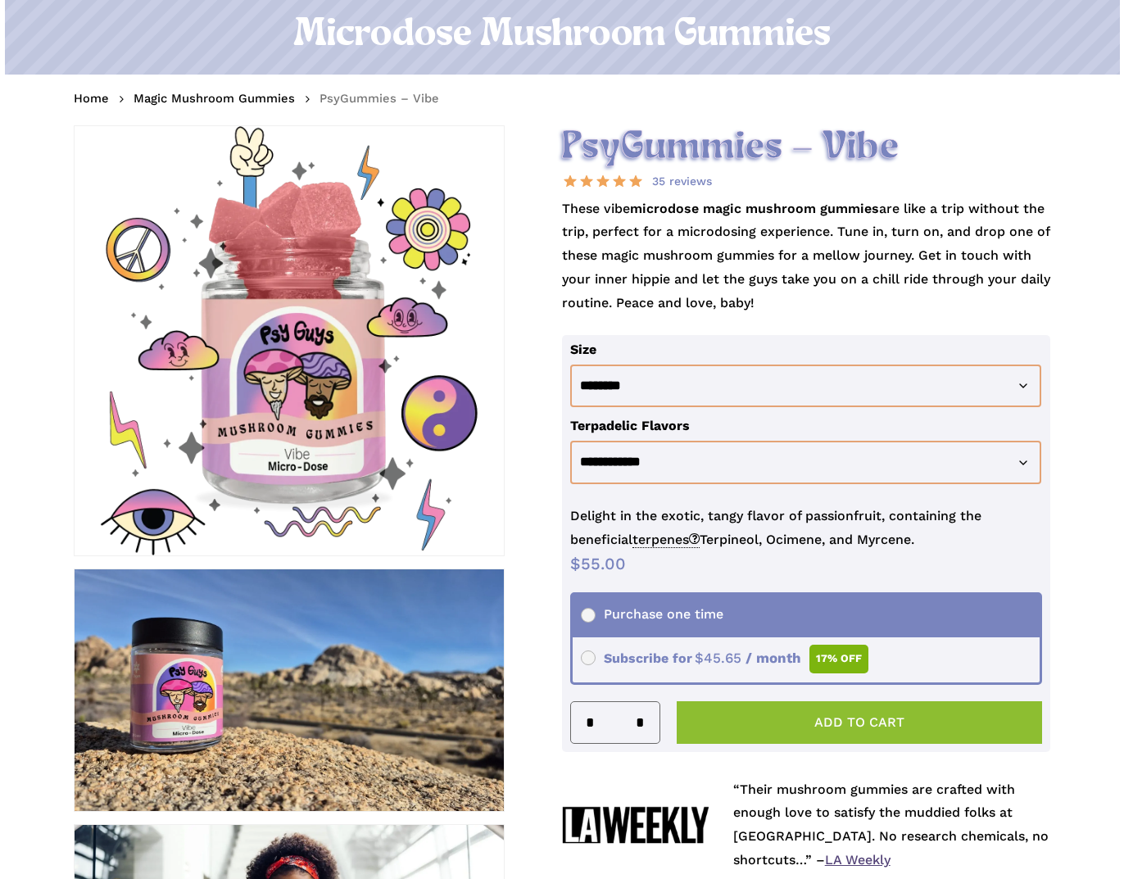
click at [744, 718] on button "Add to cart" at bounding box center [858, 722] width 365 height 43
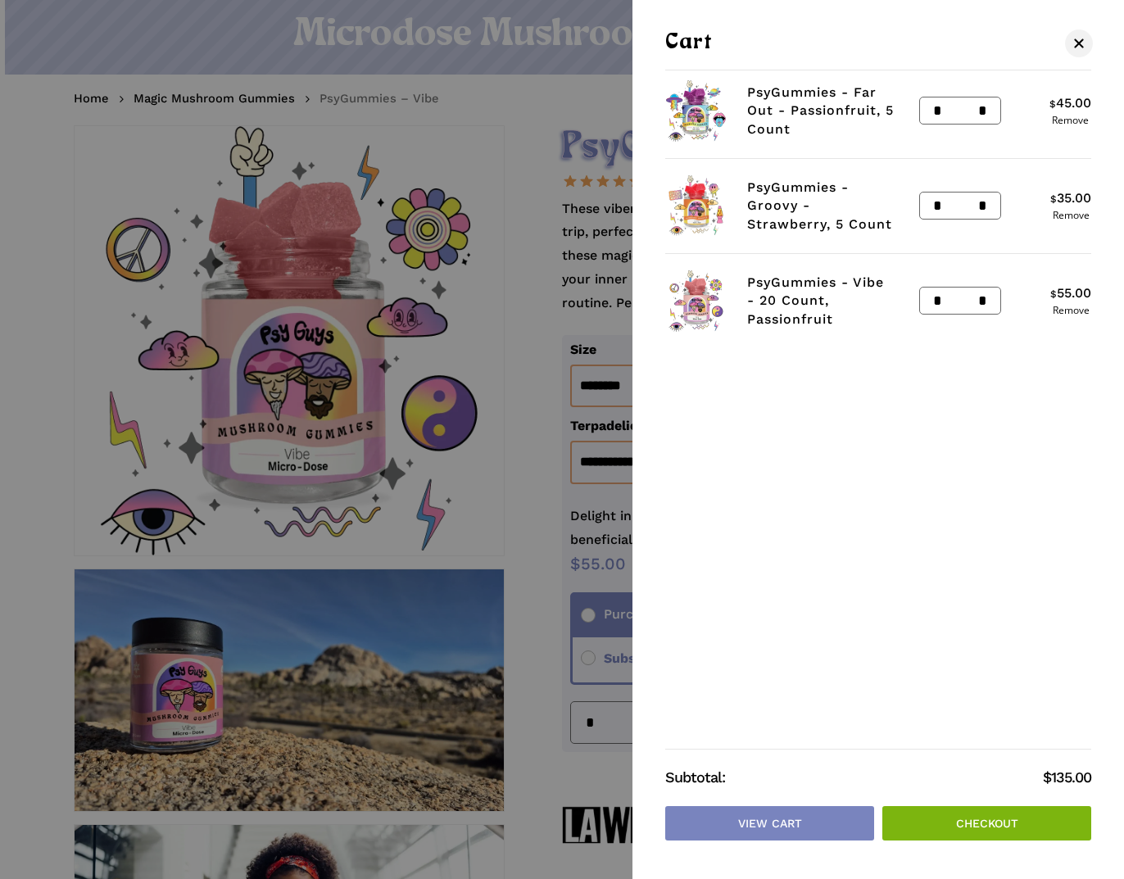
click at [522, 436] on div at bounding box center [562, 439] width 1124 height 879
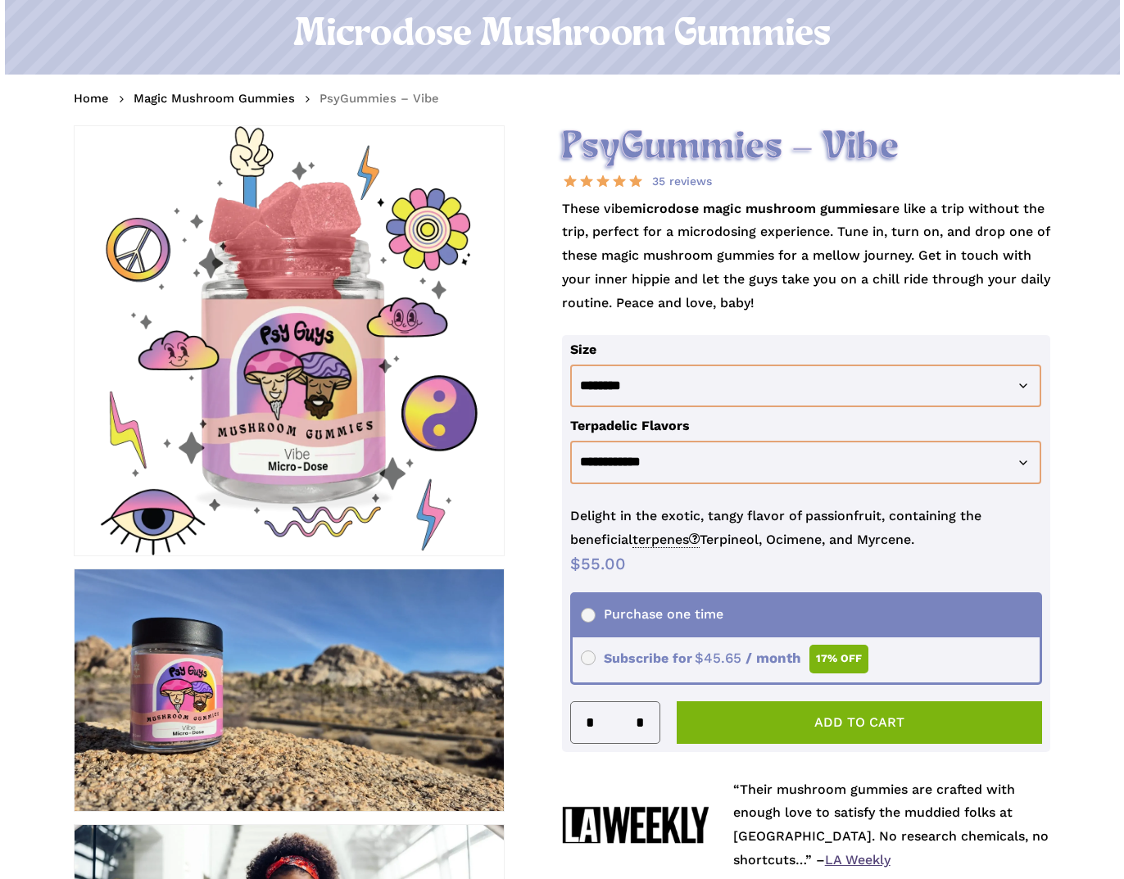
click at [557, 52] on h1 "Microdose Mushroom Gummies" at bounding box center [562, 35] width 976 height 46
click at [512, 31] on h1 "Microdose Mushroom Gummies" at bounding box center [562, 35] width 976 height 46
click at [93, 98] on link "Home" at bounding box center [91, 98] width 35 height 16
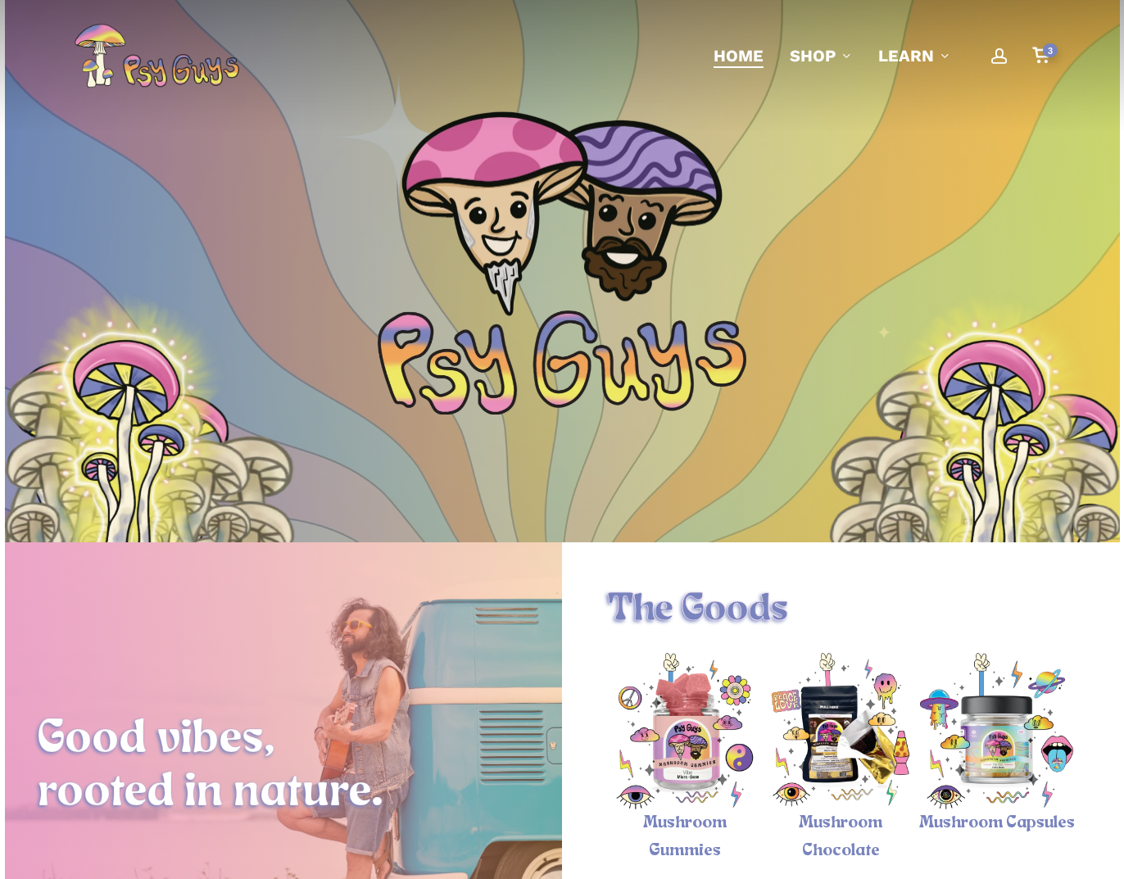
click at [1048, 56] on span "3" at bounding box center [1049, 50] width 15 height 14
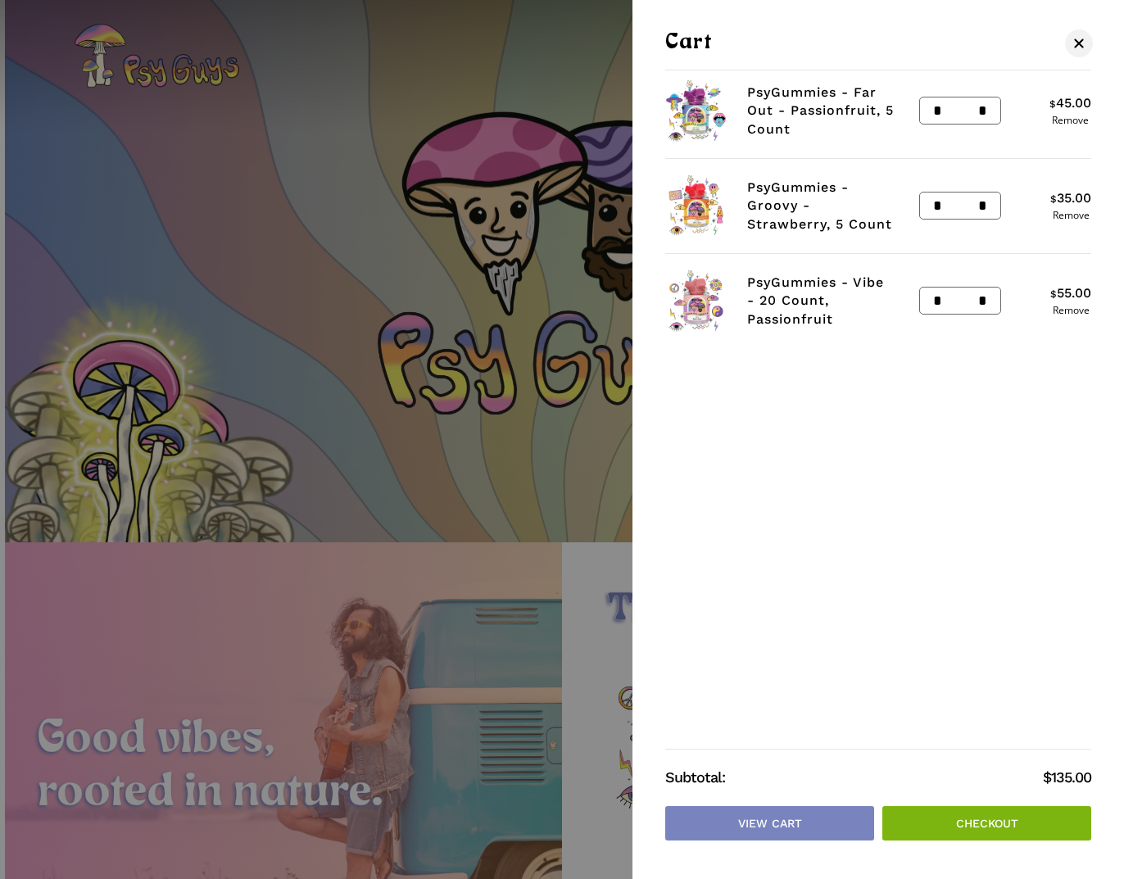
click at [961, 818] on link "Checkout" at bounding box center [986, 823] width 209 height 34
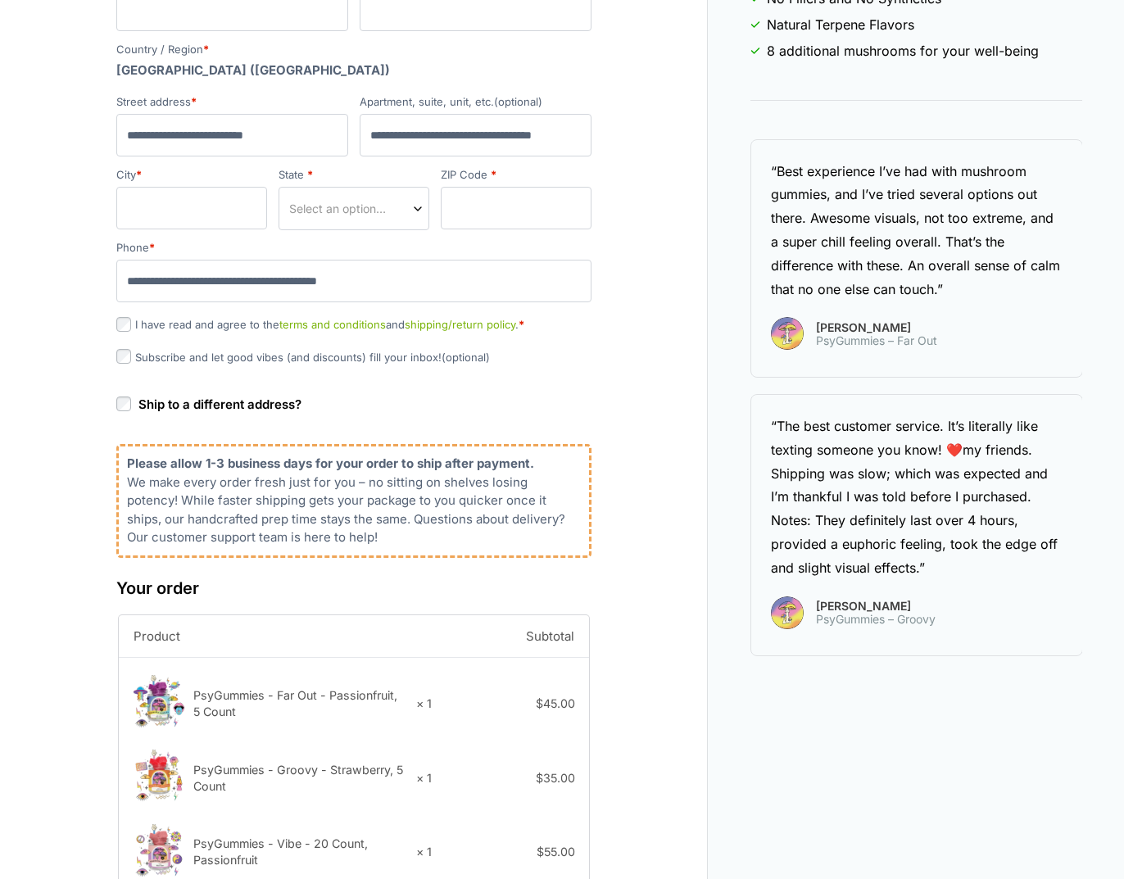
scroll to position [400, 0]
